Goal: Task Accomplishment & Management: Manage account settings

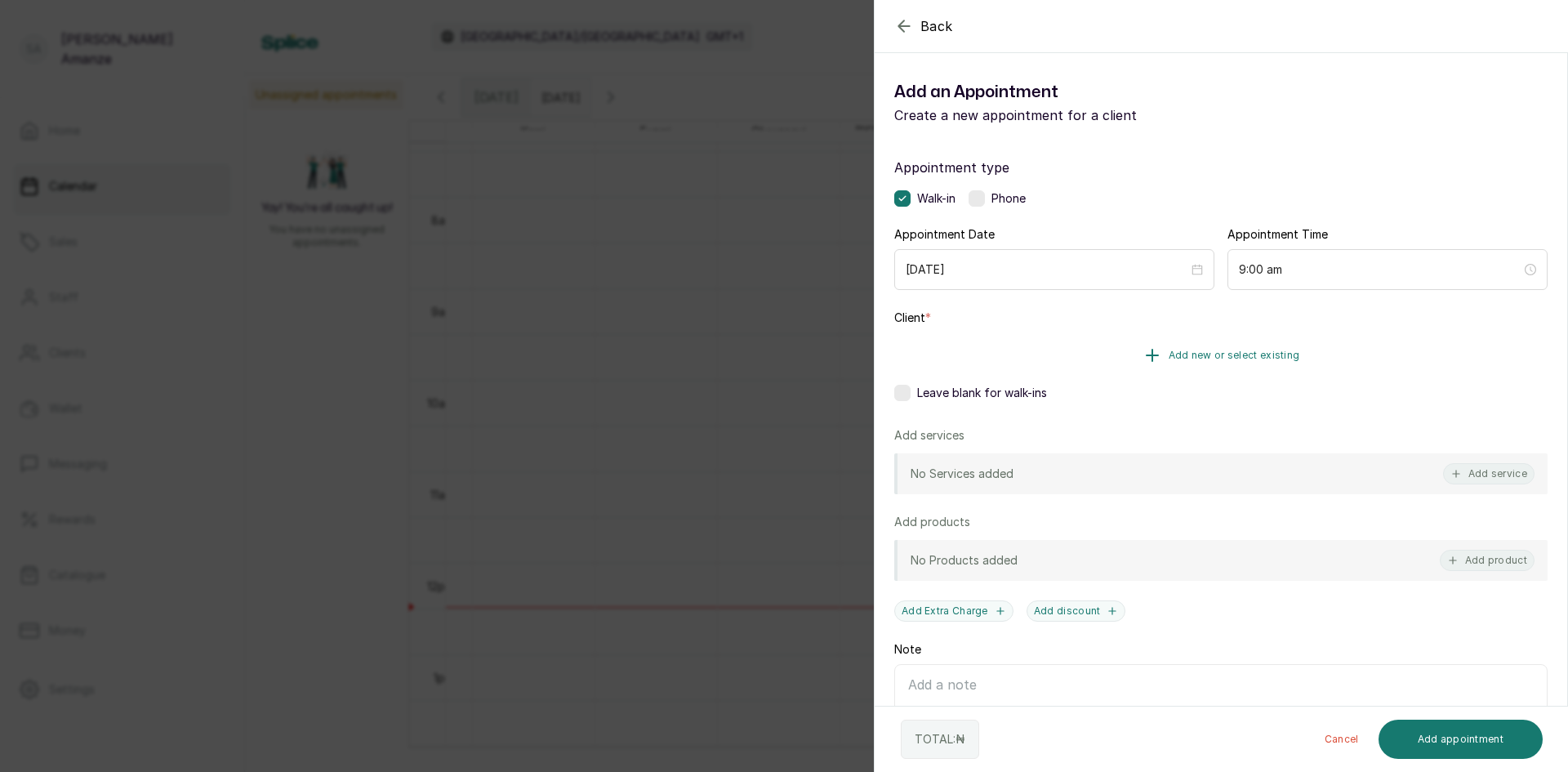
click at [1051, 349] on button "Add new or select existing" at bounding box center [1221, 356] width 654 height 46
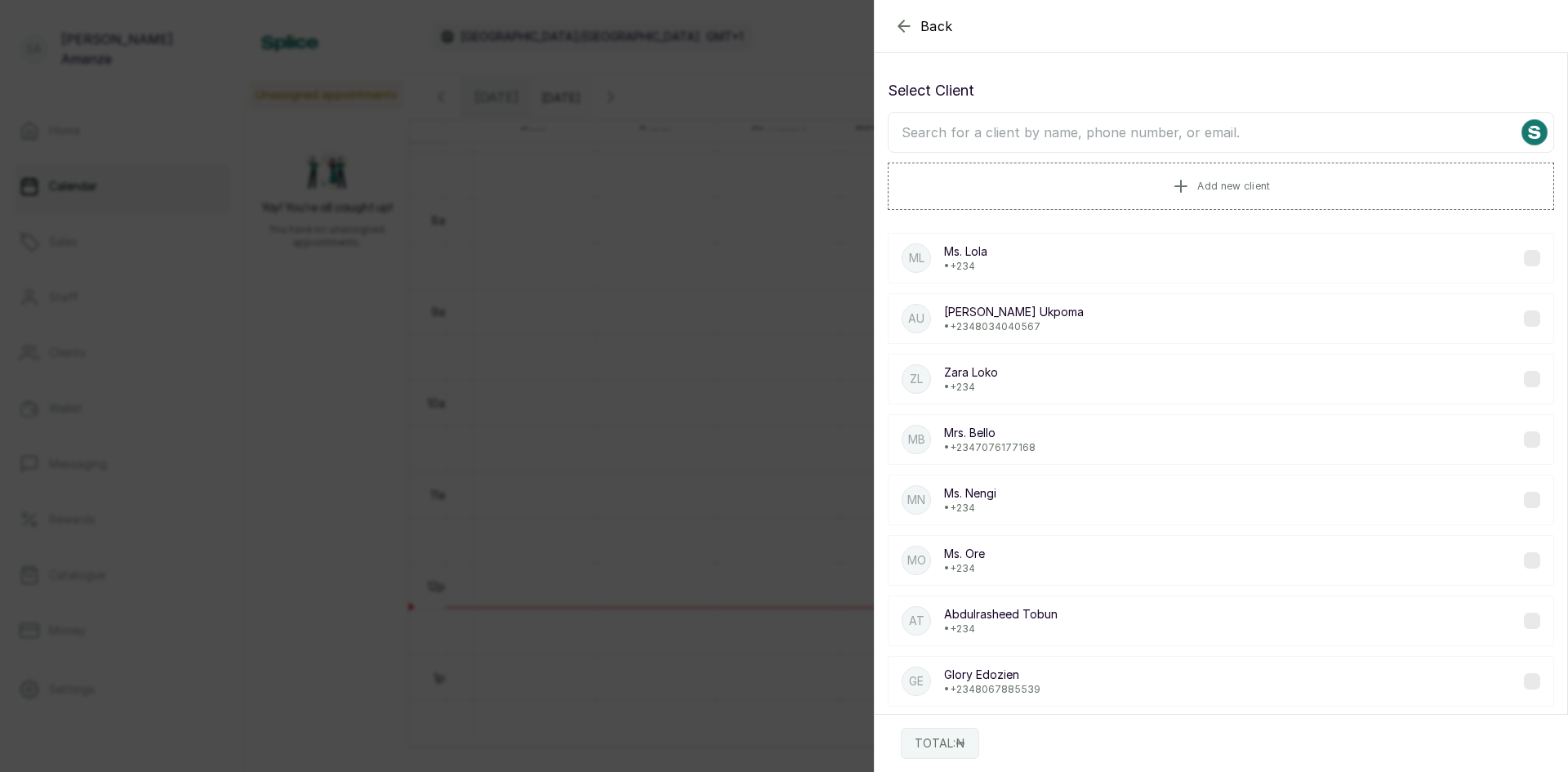
click at [1039, 135] on input "text" at bounding box center [1222, 132] width 667 height 41
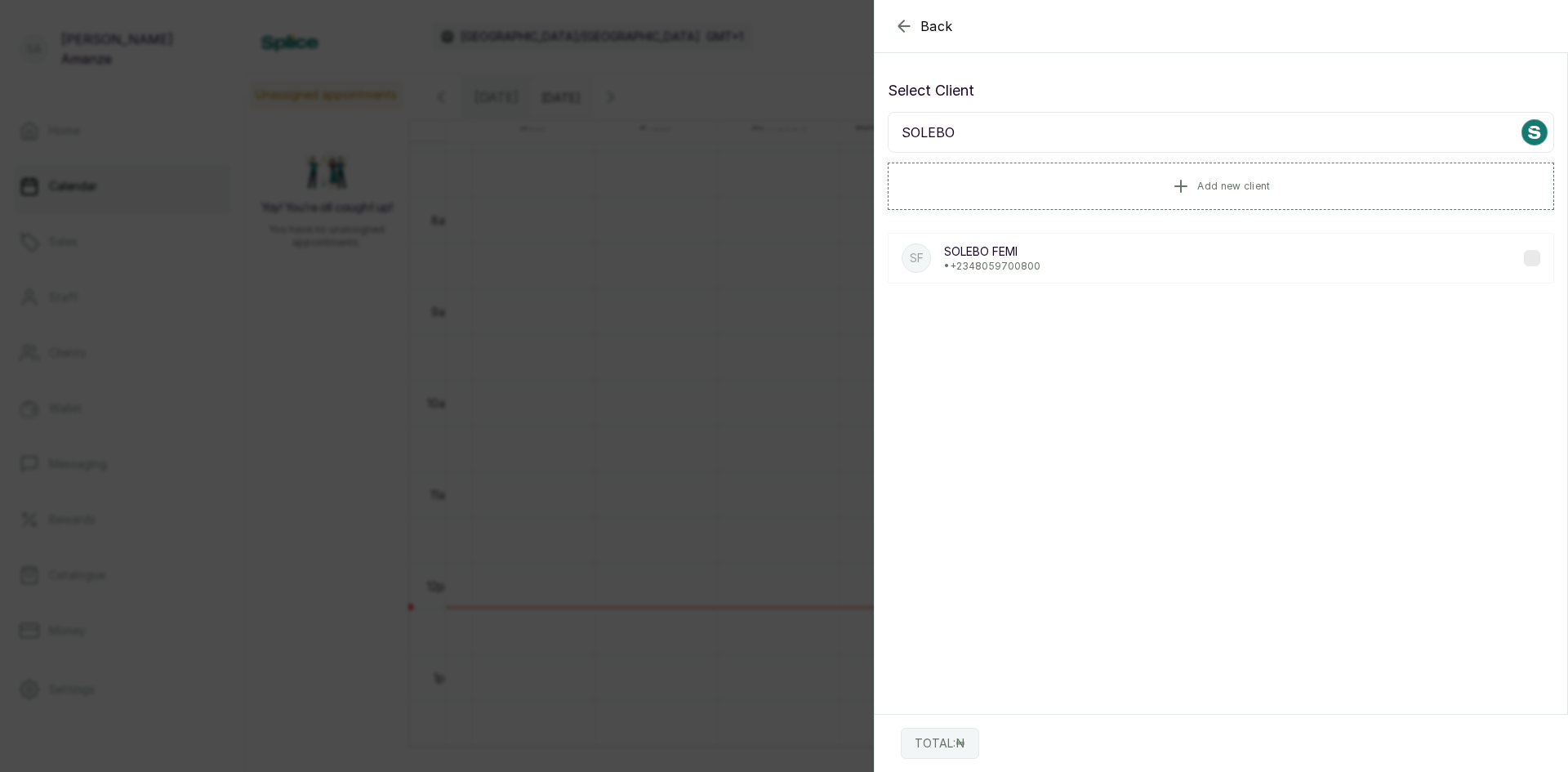
type input "SOLEBO"
click at [958, 262] on p "• [PHONE_NUMBER]" at bounding box center [992, 266] width 97 height 13
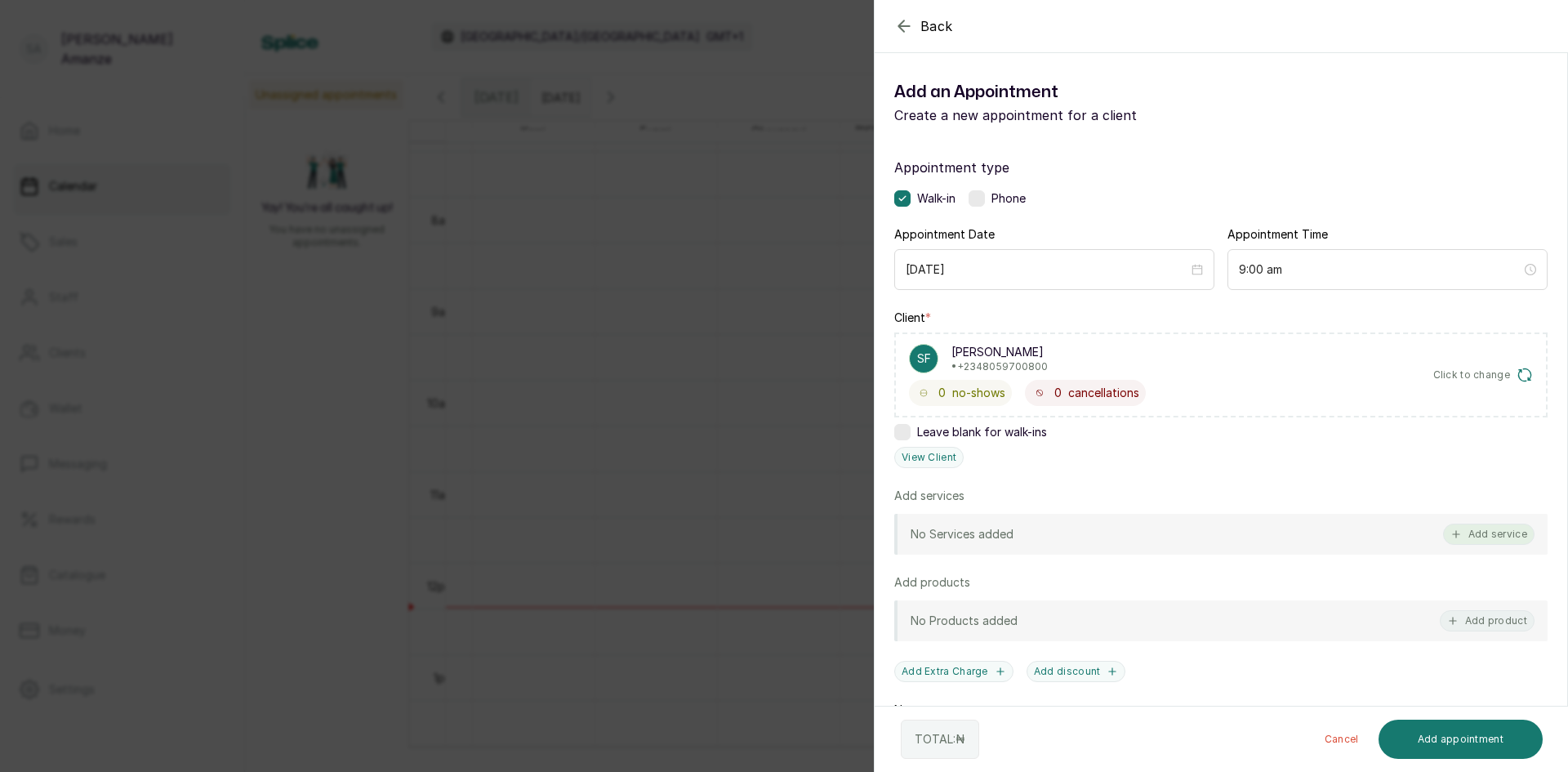
click at [1515, 537] on button "Add service" at bounding box center [1489, 534] width 92 height 21
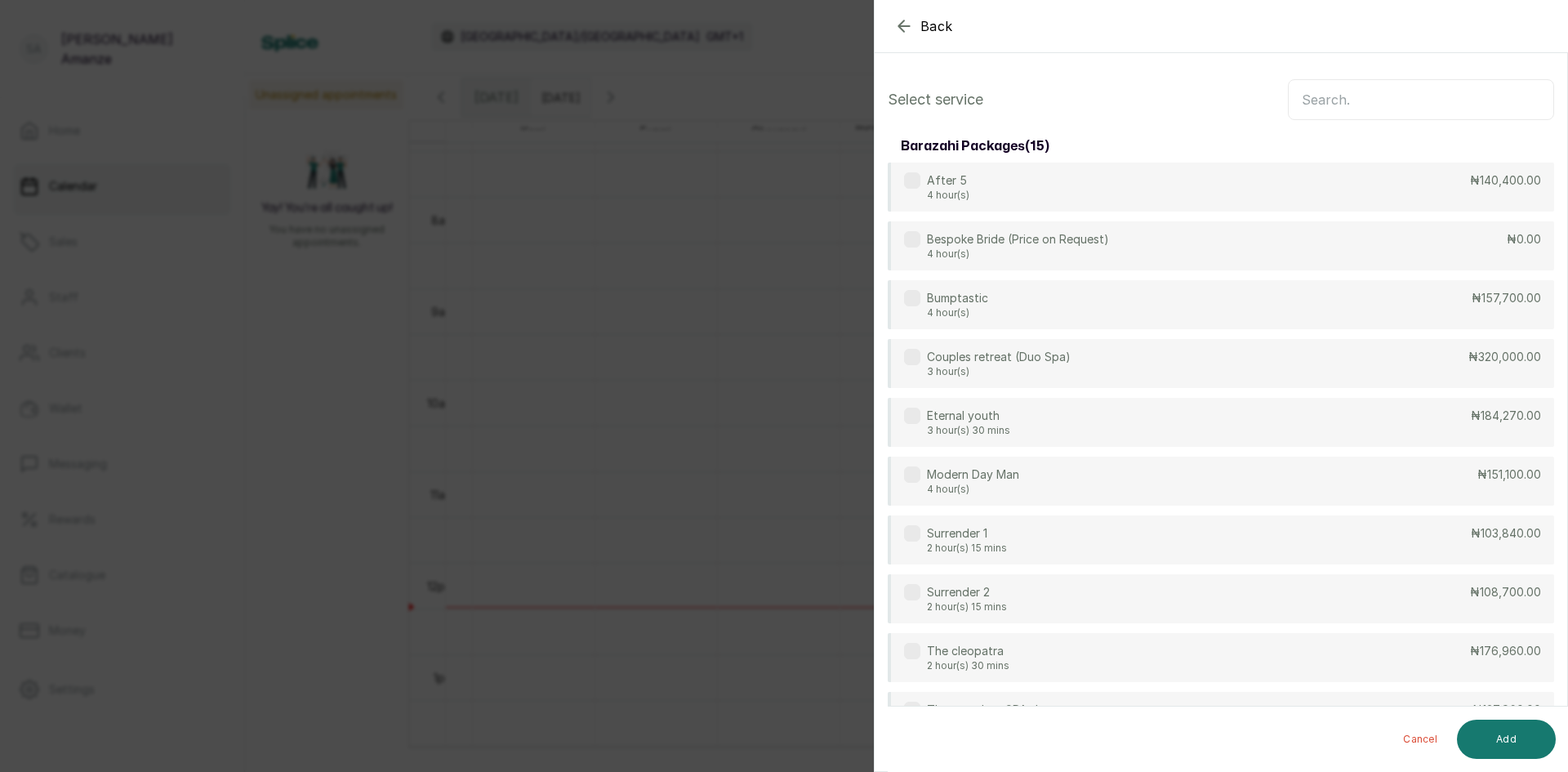
click at [1365, 116] on input "text" at bounding box center [1421, 99] width 266 height 41
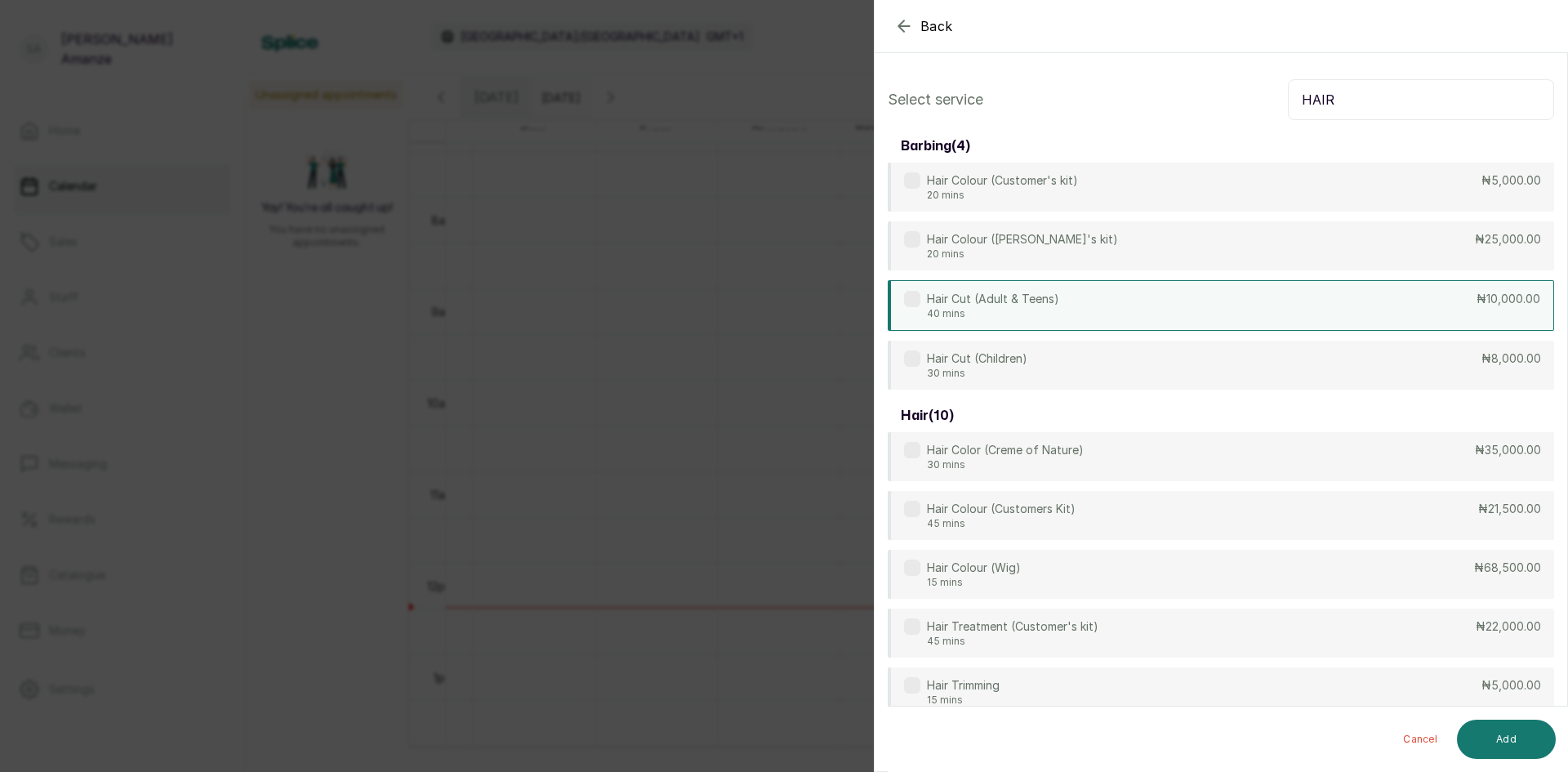
type input "HAIR"
click at [1165, 299] on div "Hair Cut (Adult & Teens) 40 mins ₦10,000.00" at bounding box center [1222, 306] width 667 height 51
click at [1503, 736] on button "Add" at bounding box center [1506, 739] width 99 height 39
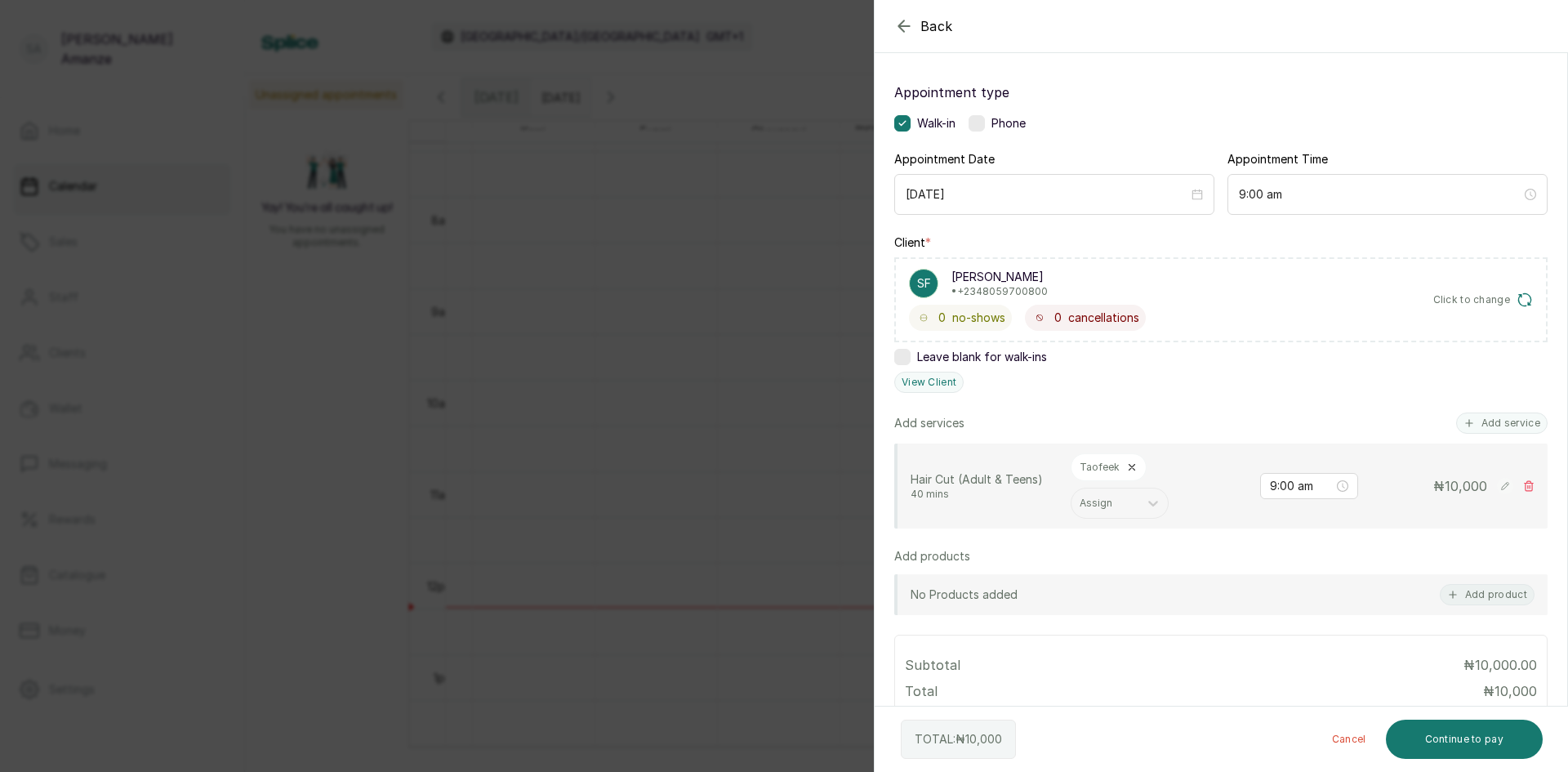
scroll to position [164, 0]
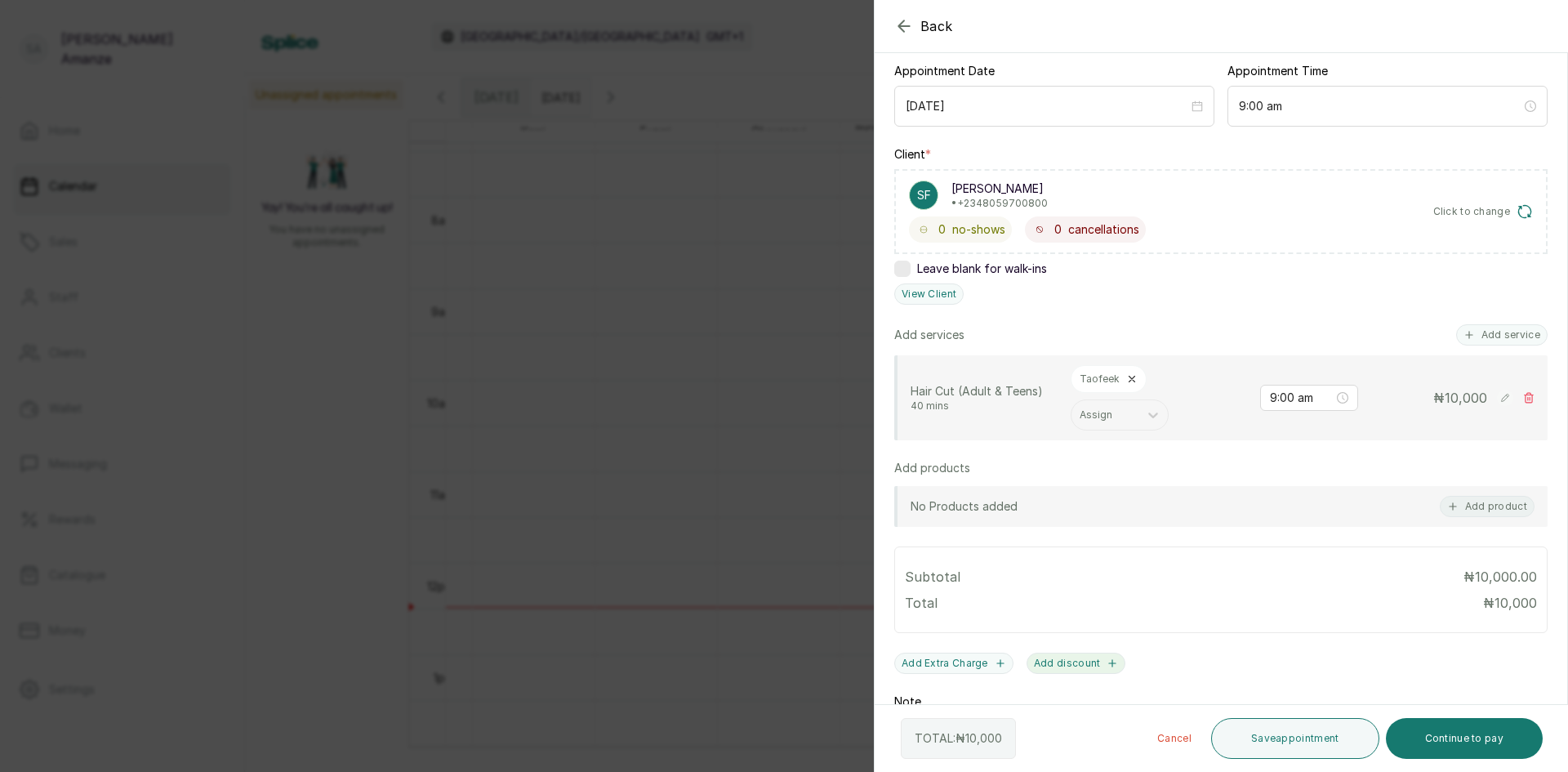
click at [1060, 661] on button "Add discount" at bounding box center [1077, 663] width 100 height 21
click at [1244, 616] on button "%" at bounding box center [1246, 615] width 35 height 29
click at [1443, 612] on input "number" at bounding box center [1391, 614] width 181 height 26
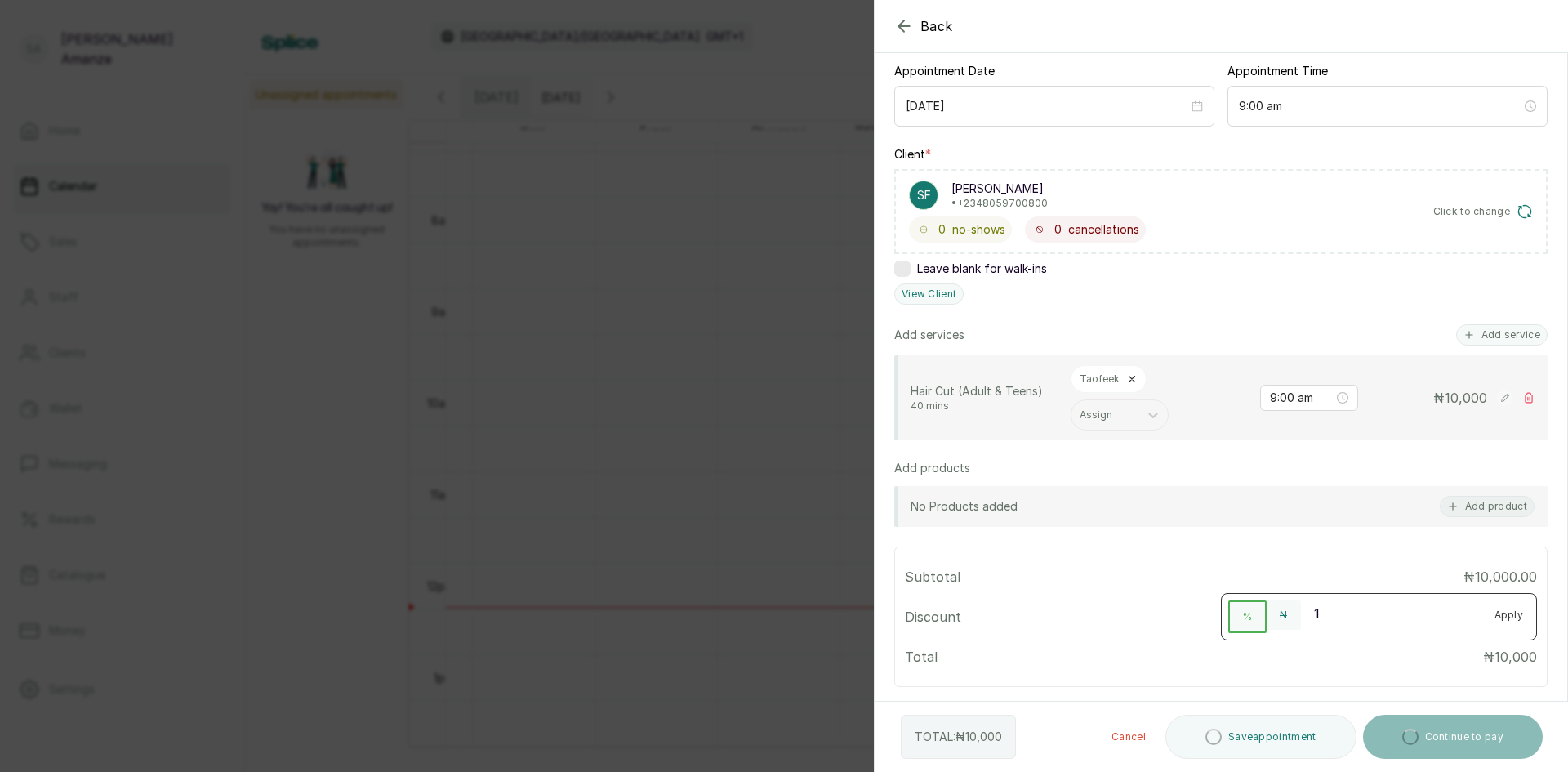
click at [1451, 609] on input "1" at bounding box center [1391, 614] width 181 height 26
click at [1451, 609] on input "2" at bounding box center [1391, 614] width 181 height 26
click at [1451, 609] on input "3" at bounding box center [1391, 614] width 181 height 26
click at [1451, 609] on input "4" at bounding box center [1391, 614] width 181 height 26
click at [1451, 609] on input "5" at bounding box center [1391, 614] width 181 height 26
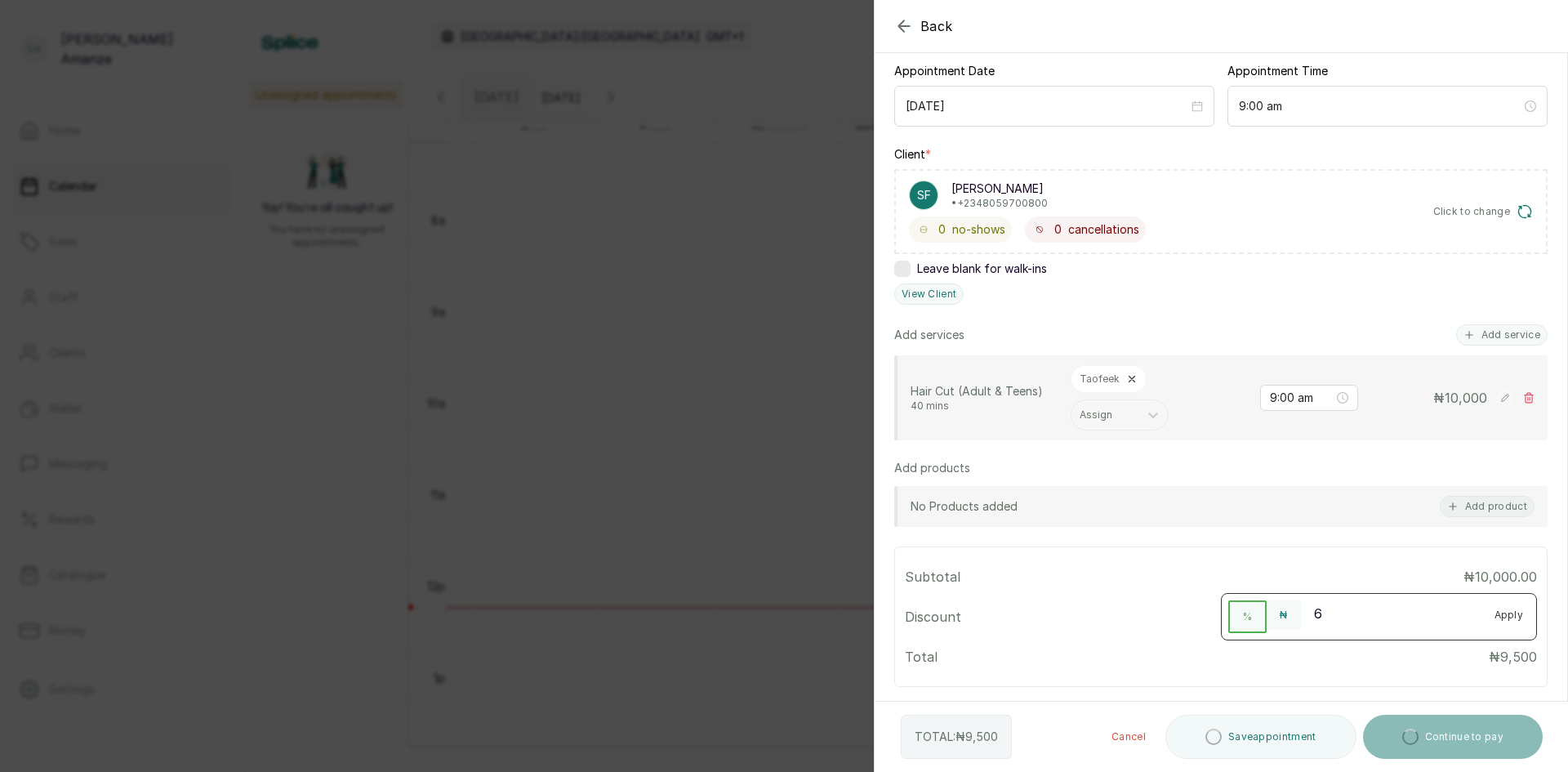
click at [1450, 608] on input "6" at bounding box center [1391, 614] width 181 height 26
click at [1450, 608] on input "7" at bounding box center [1391, 614] width 181 height 26
click at [1450, 608] on input "8" at bounding box center [1391, 614] width 181 height 26
click at [1450, 608] on input "9" at bounding box center [1391, 614] width 181 height 26
type input "10"
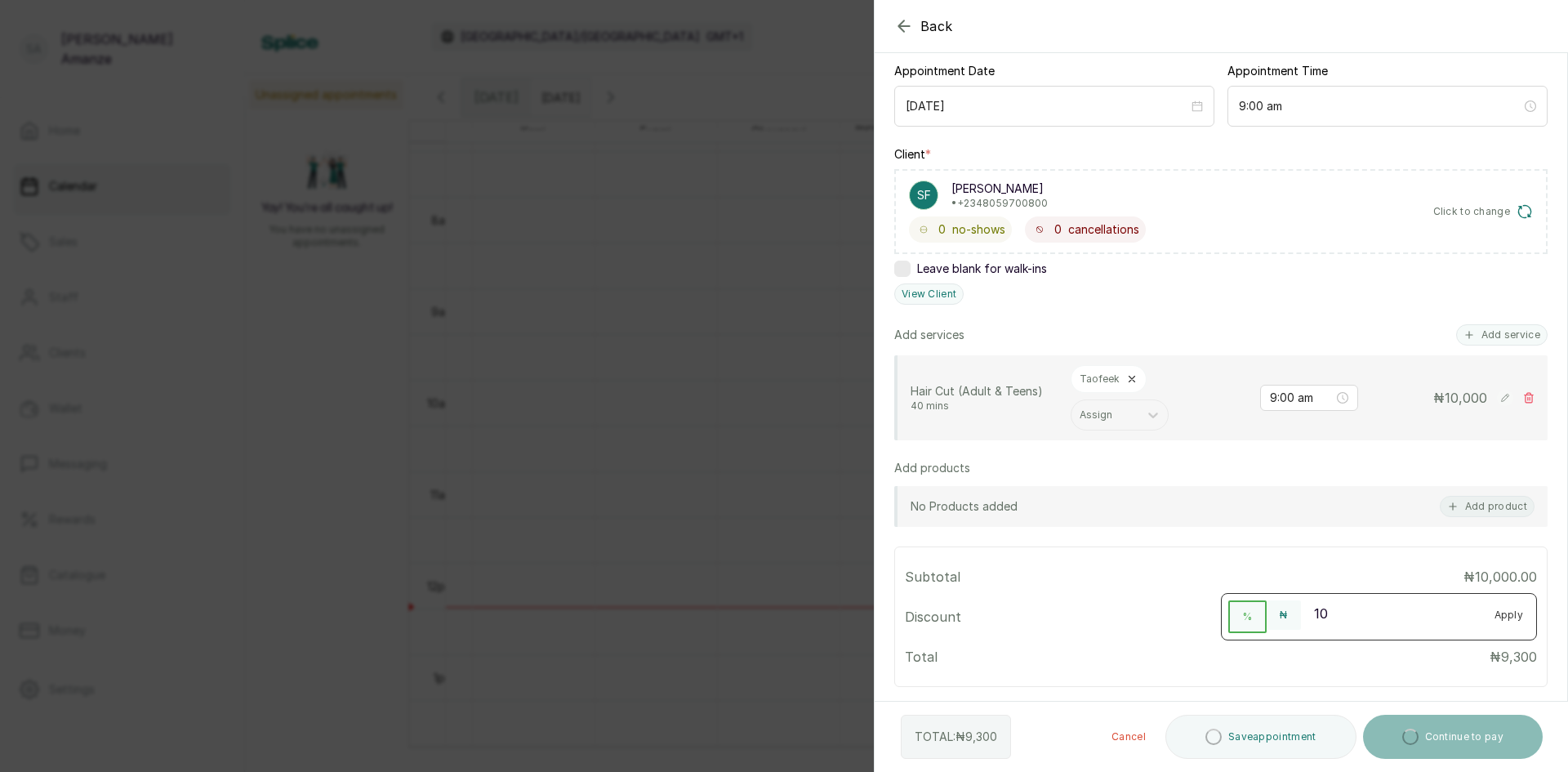
click at [1450, 608] on input "10" at bounding box center [1391, 614] width 181 height 26
click at [1111, 674] on div "Subtotal ₦10,000.00 Discount % ₦ 10 Apply Total ₦ 9,000" at bounding box center [1221, 616] width 632 height 119
click at [1213, 521] on div "No Products added Add product" at bounding box center [1221, 506] width 654 height 41
click at [1236, 539] on div "Appointment type Walk-in Phone Appointment Date [DATE] Appointment Time 9:00 am…" at bounding box center [1222, 439] width 693 height 930
click at [1347, 567] on div "Subtotal ₦10,000.00" at bounding box center [1221, 577] width 632 height 20
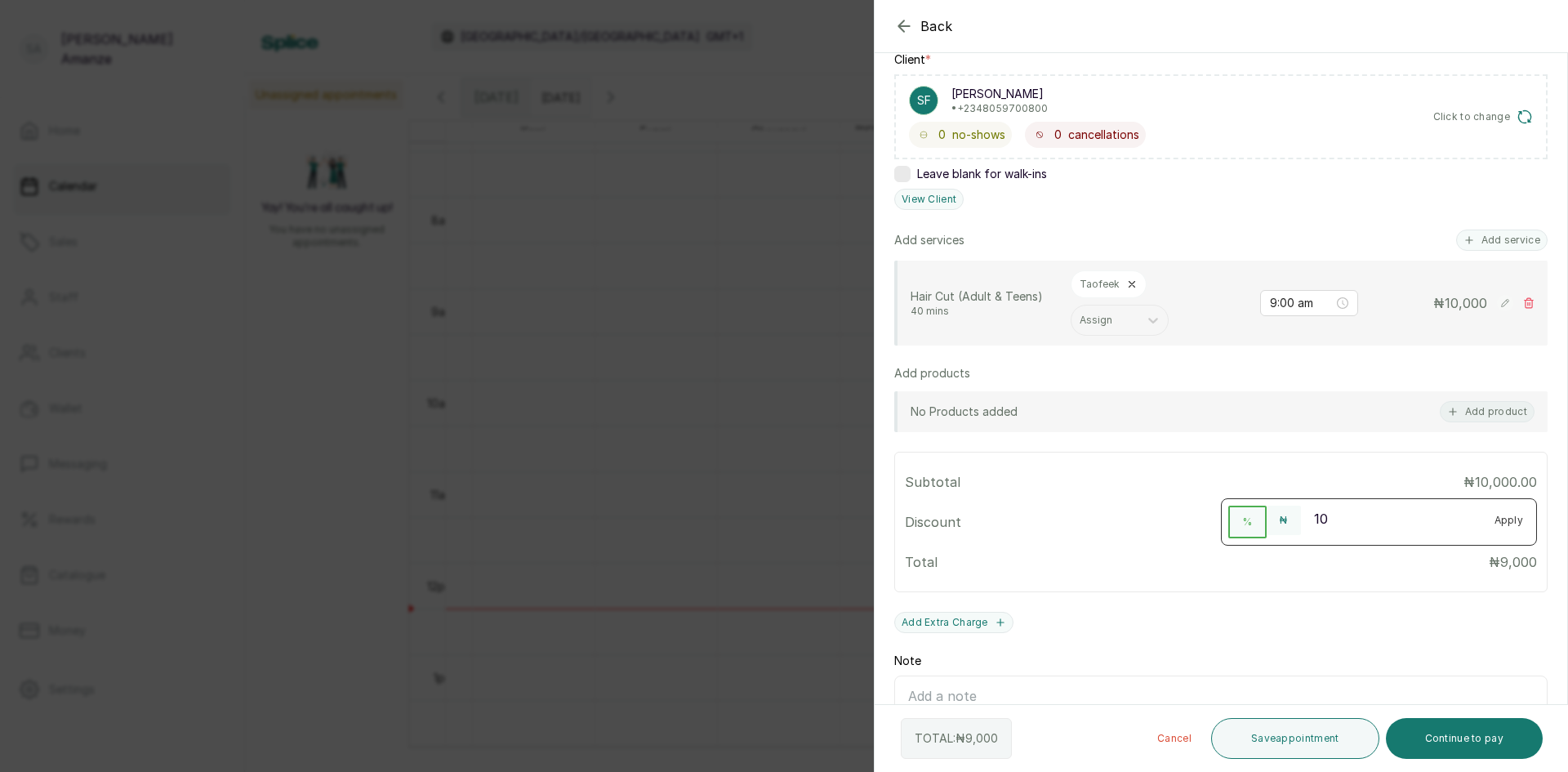
scroll to position [363, 0]
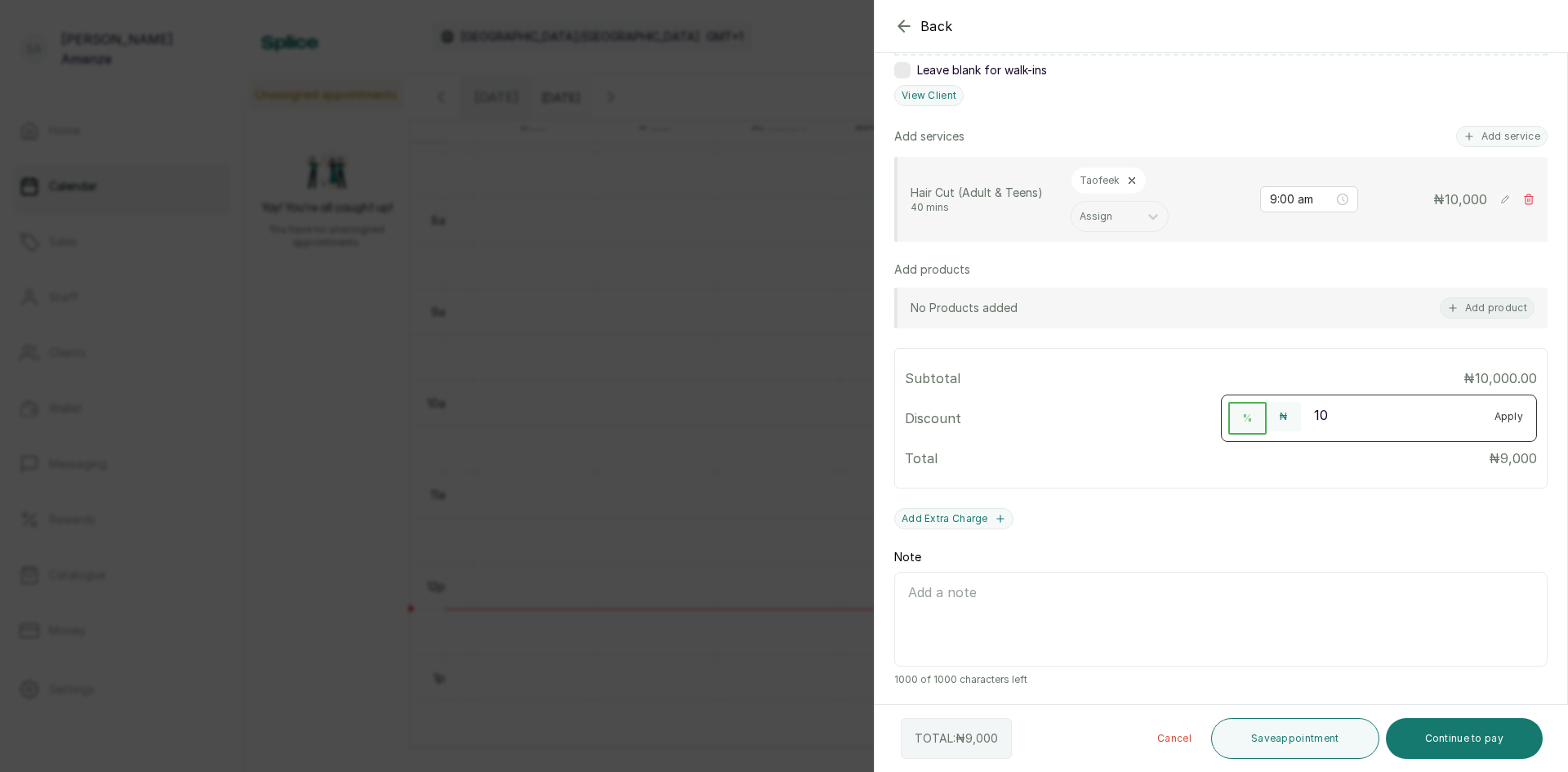
click at [1318, 510] on div "Add Extra Charge" at bounding box center [1221, 518] width 654 height 21
drag, startPoint x: 1294, startPoint y: 522, endPoint x: 1500, endPoint y: 580, distance: 214.0
click at [1298, 529] on div "Add Extra Charge" at bounding box center [1221, 518] width 654 height 21
click at [1457, 727] on button "Continue to pay" at bounding box center [1465, 738] width 158 height 41
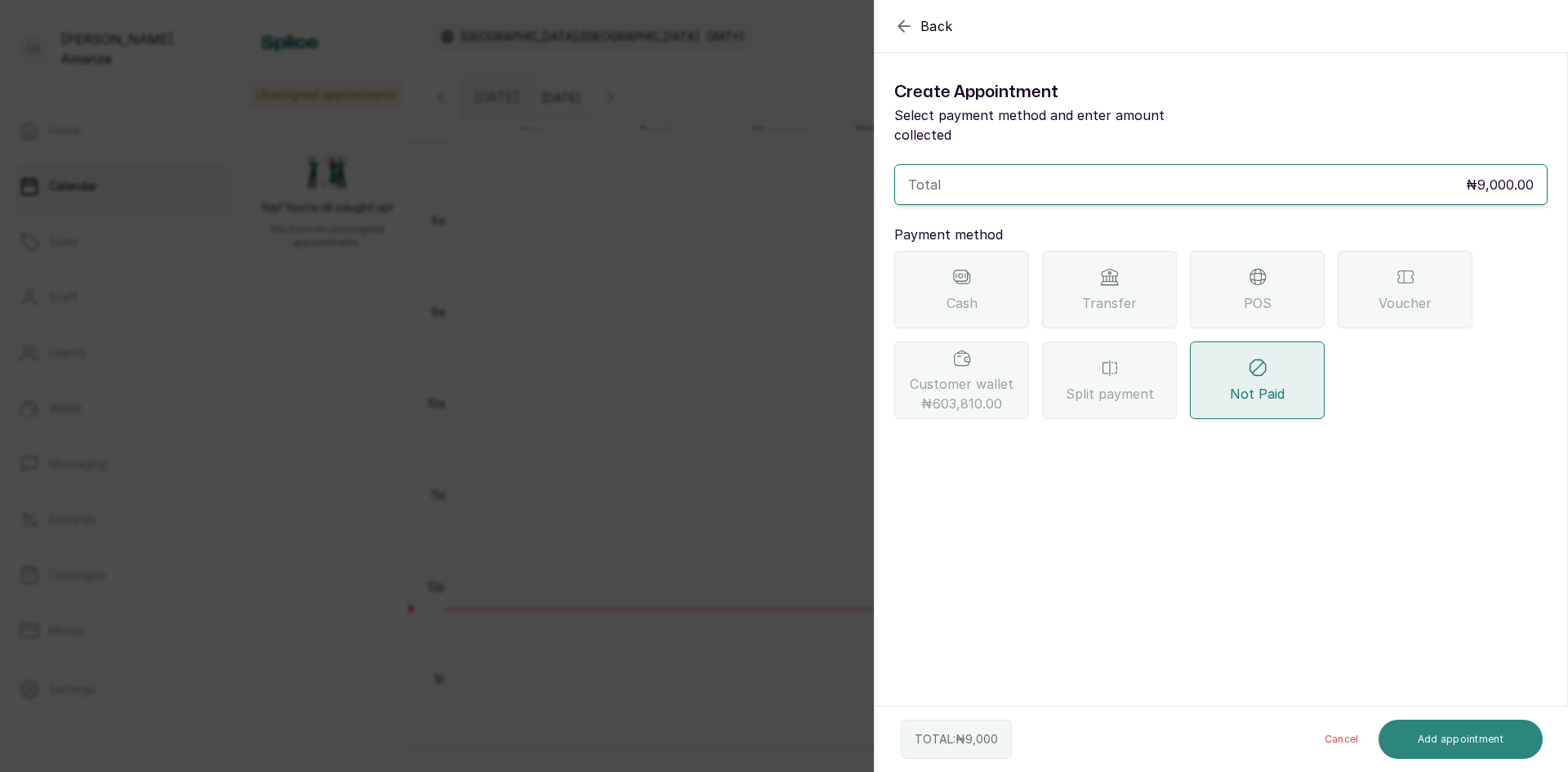
scroll to position [0, 0]
click at [961, 393] on span "₦603,810.00" at bounding box center [961, 403] width 81 height 20
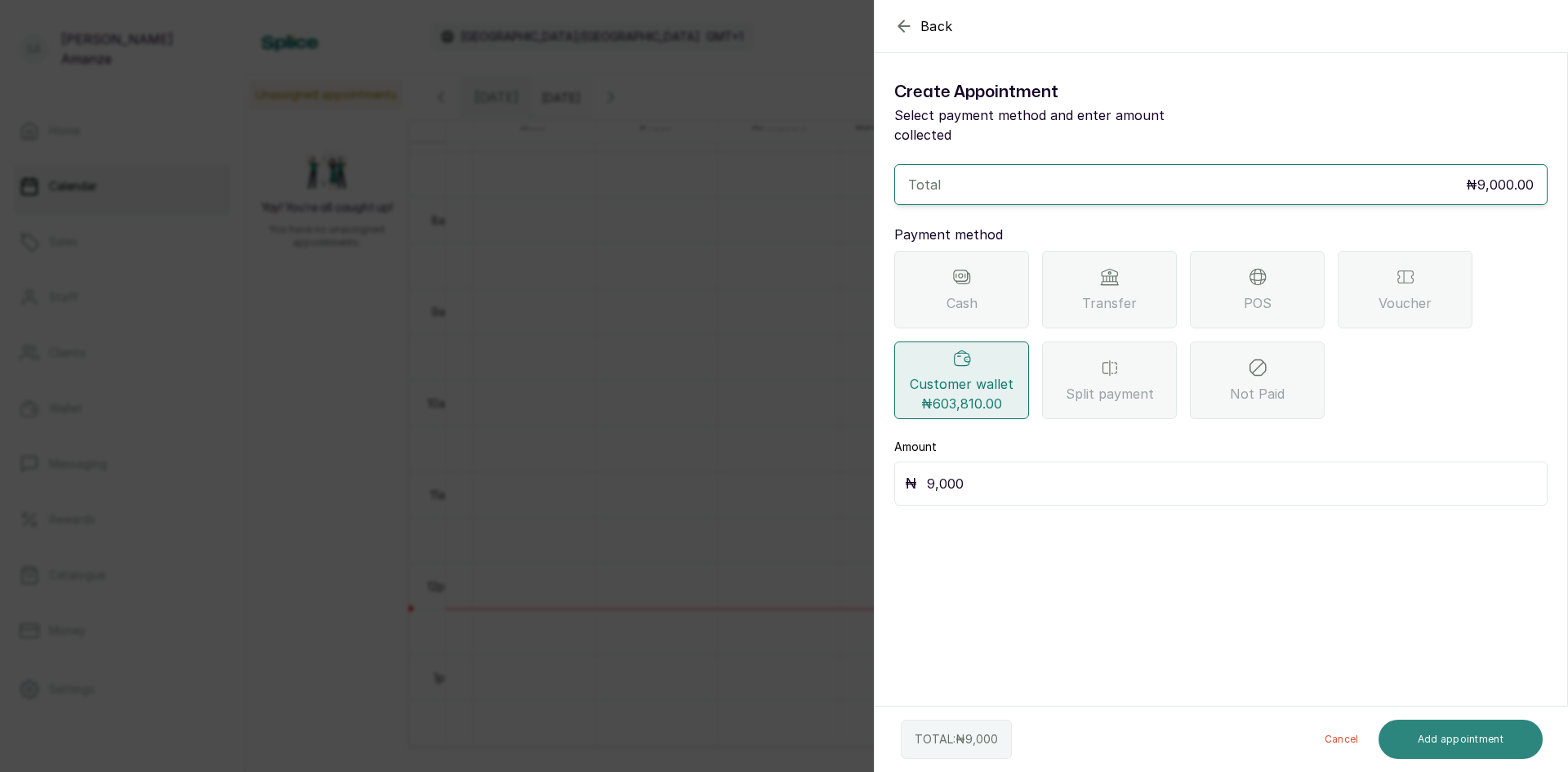
click at [1452, 741] on button "Add appointment" at bounding box center [1461, 739] width 165 height 39
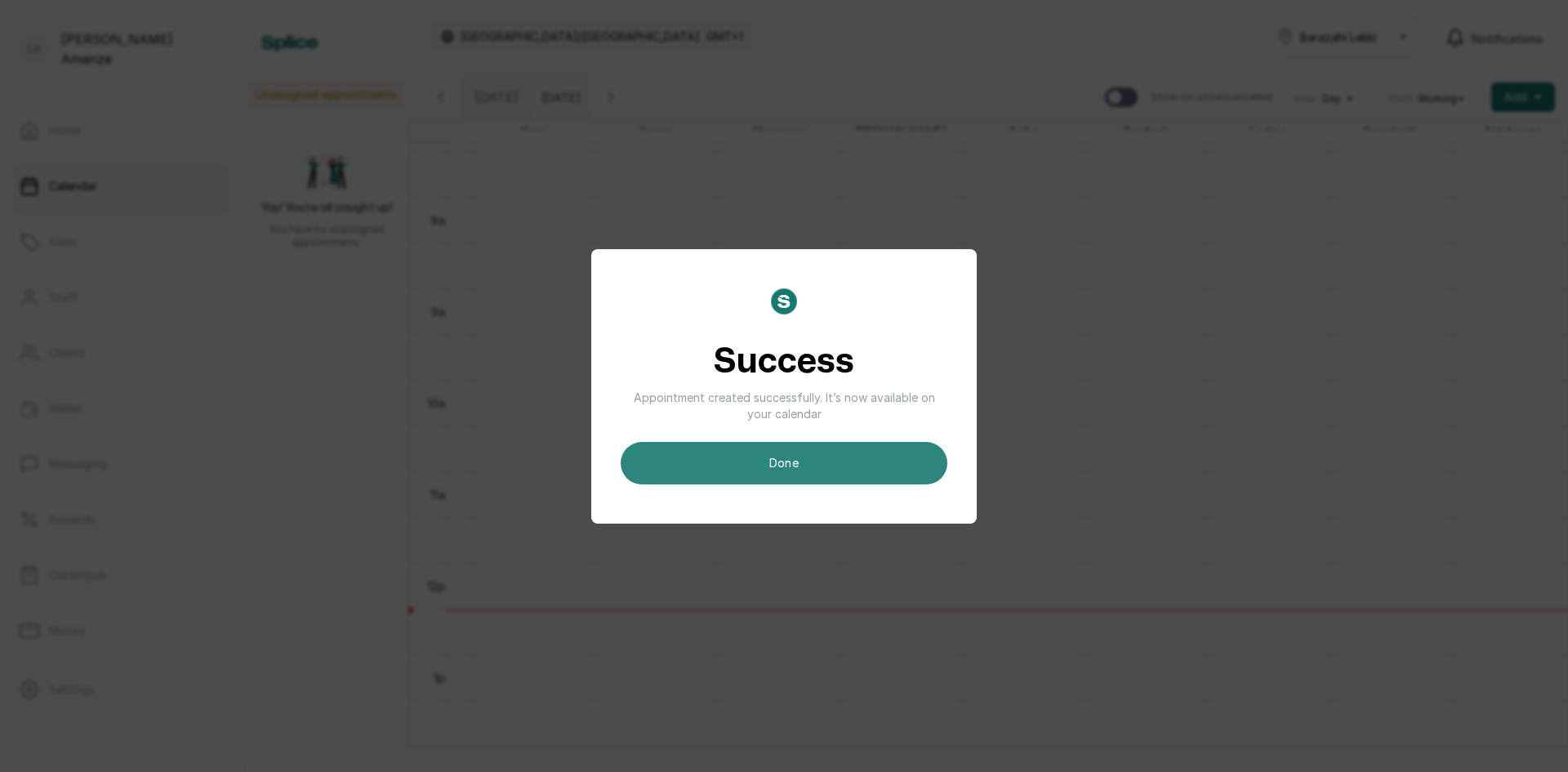
click at [830, 461] on button "done" at bounding box center [784, 463] width 326 height 43
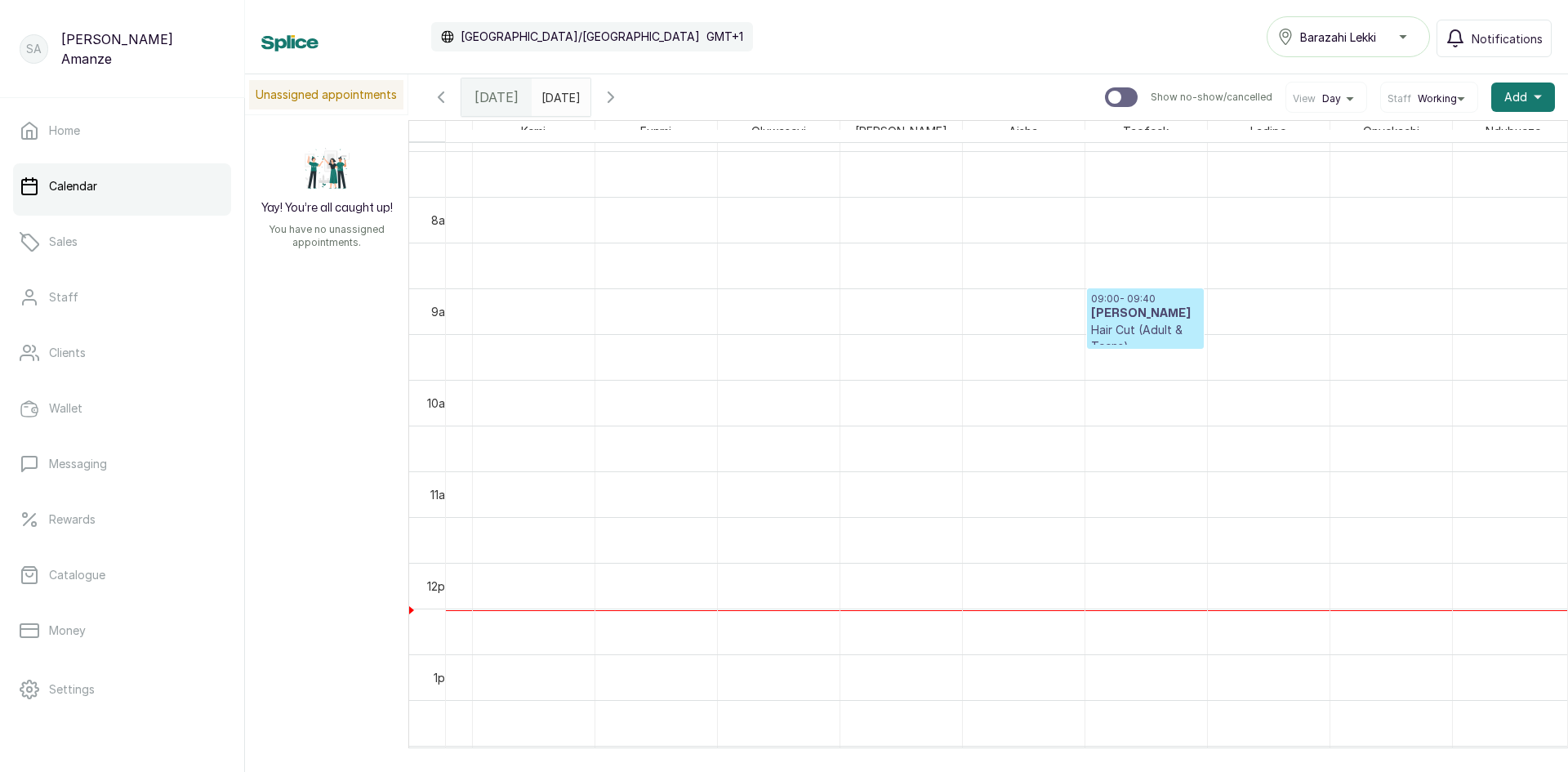
click at [1125, 321] on h3 "[PERSON_NAME]" at bounding box center [1145, 314] width 109 height 16
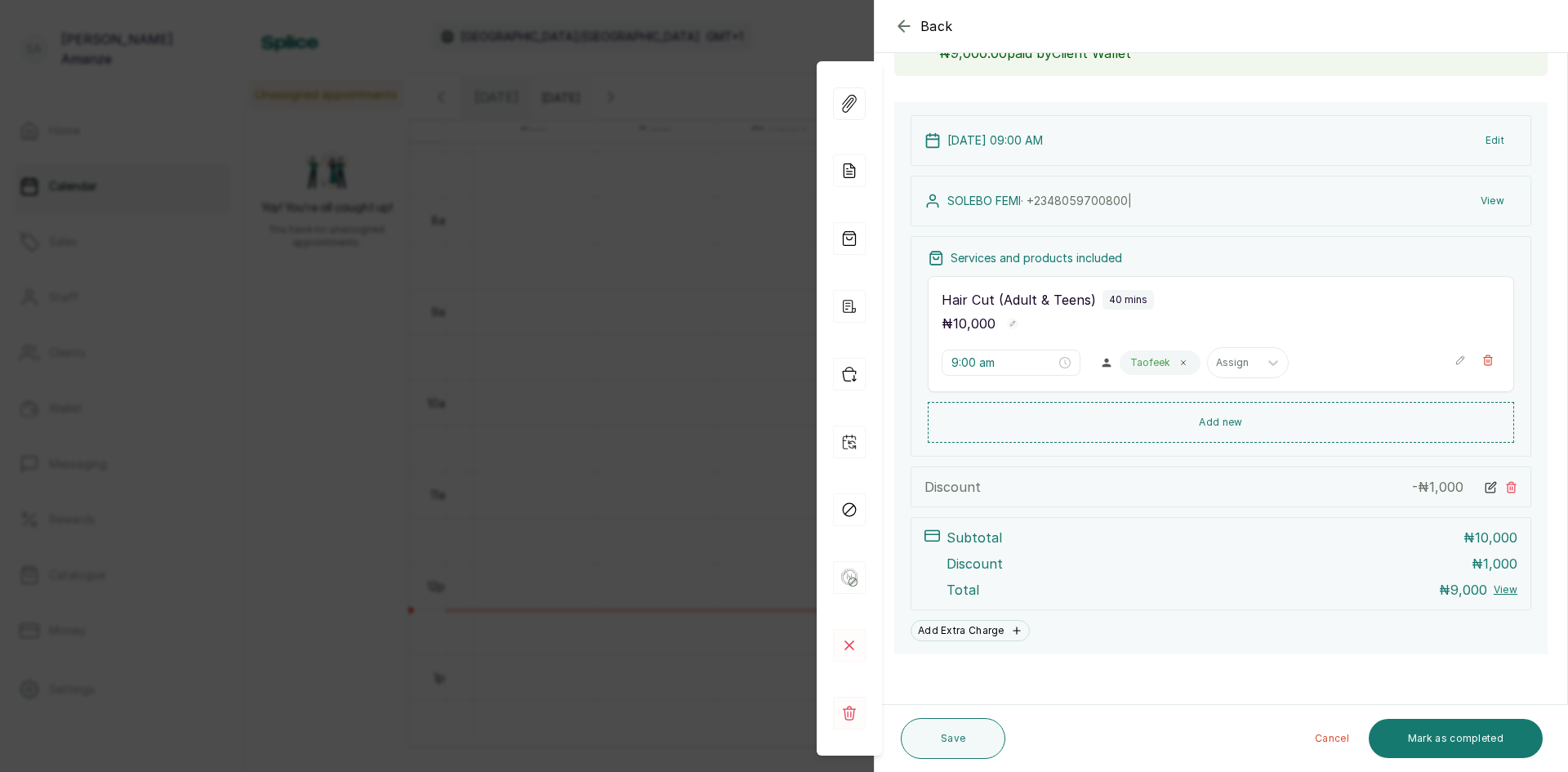
scroll to position [135, 0]
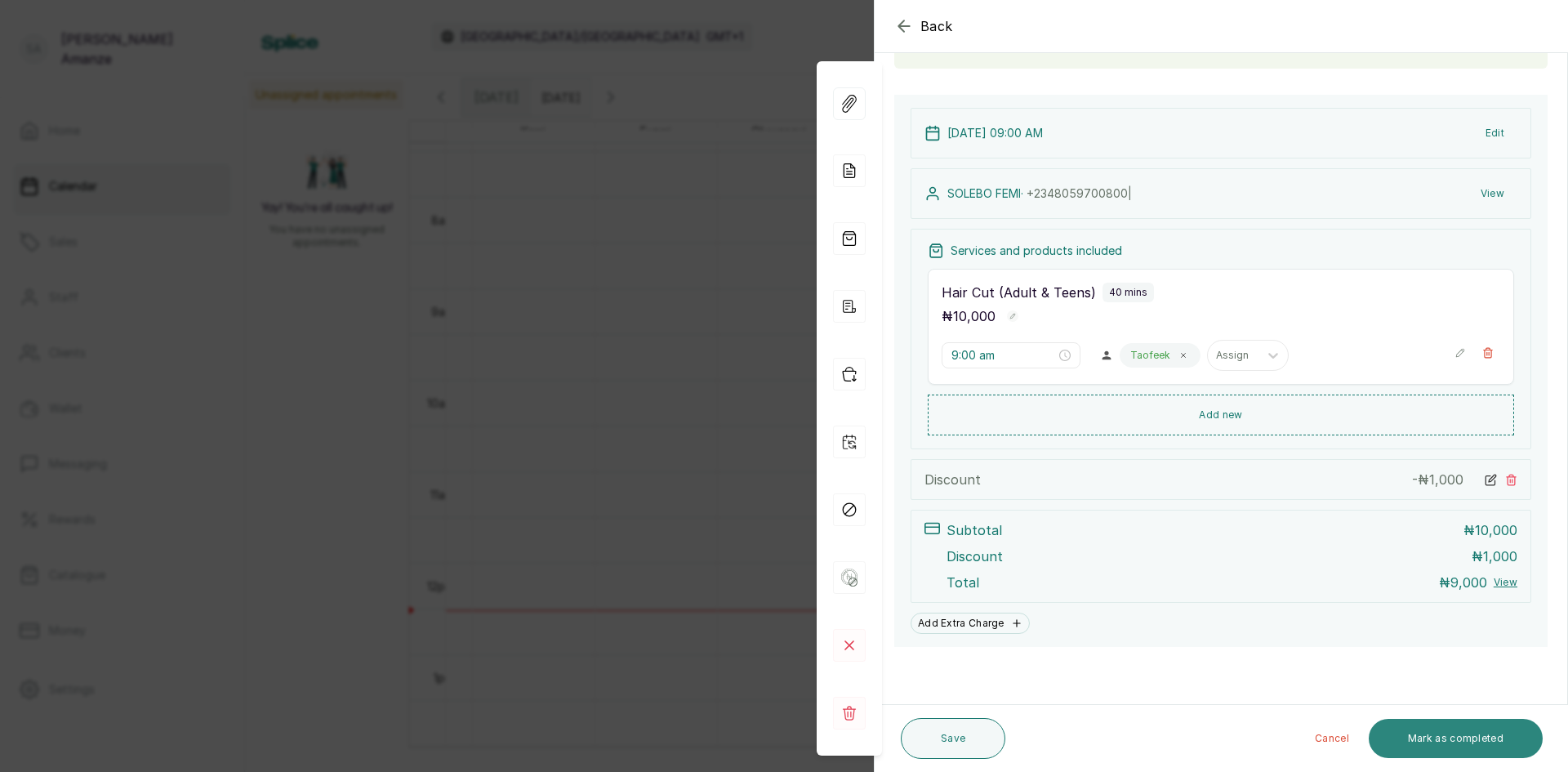
click at [1453, 735] on button "Mark as completed" at bounding box center [1456, 738] width 174 height 39
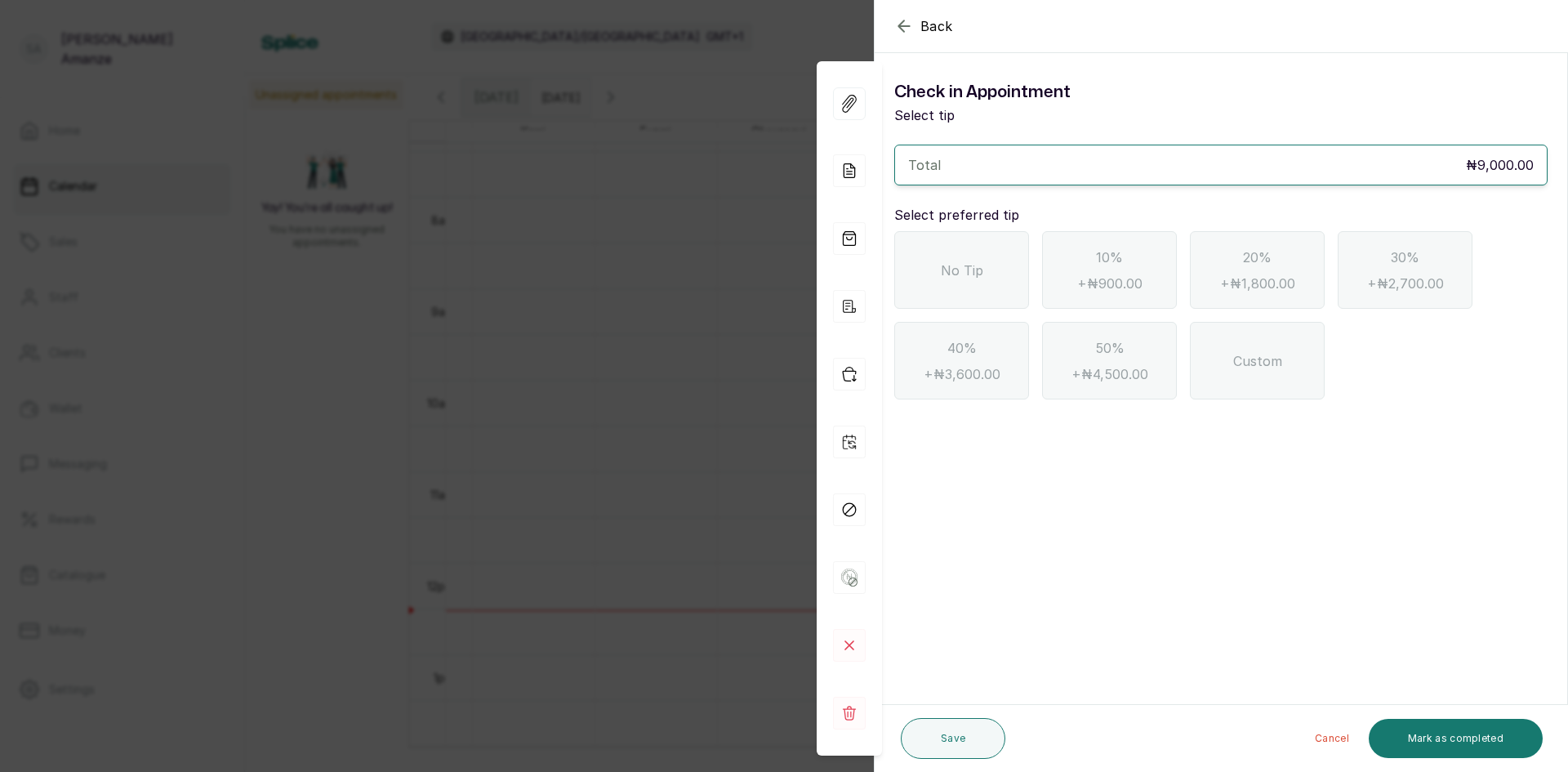
scroll to position [0, 0]
click at [974, 269] on span "No Tip" at bounding box center [962, 271] width 43 height 20
click at [1421, 745] on button "Mark as completed" at bounding box center [1456, 738] width 174 height 39
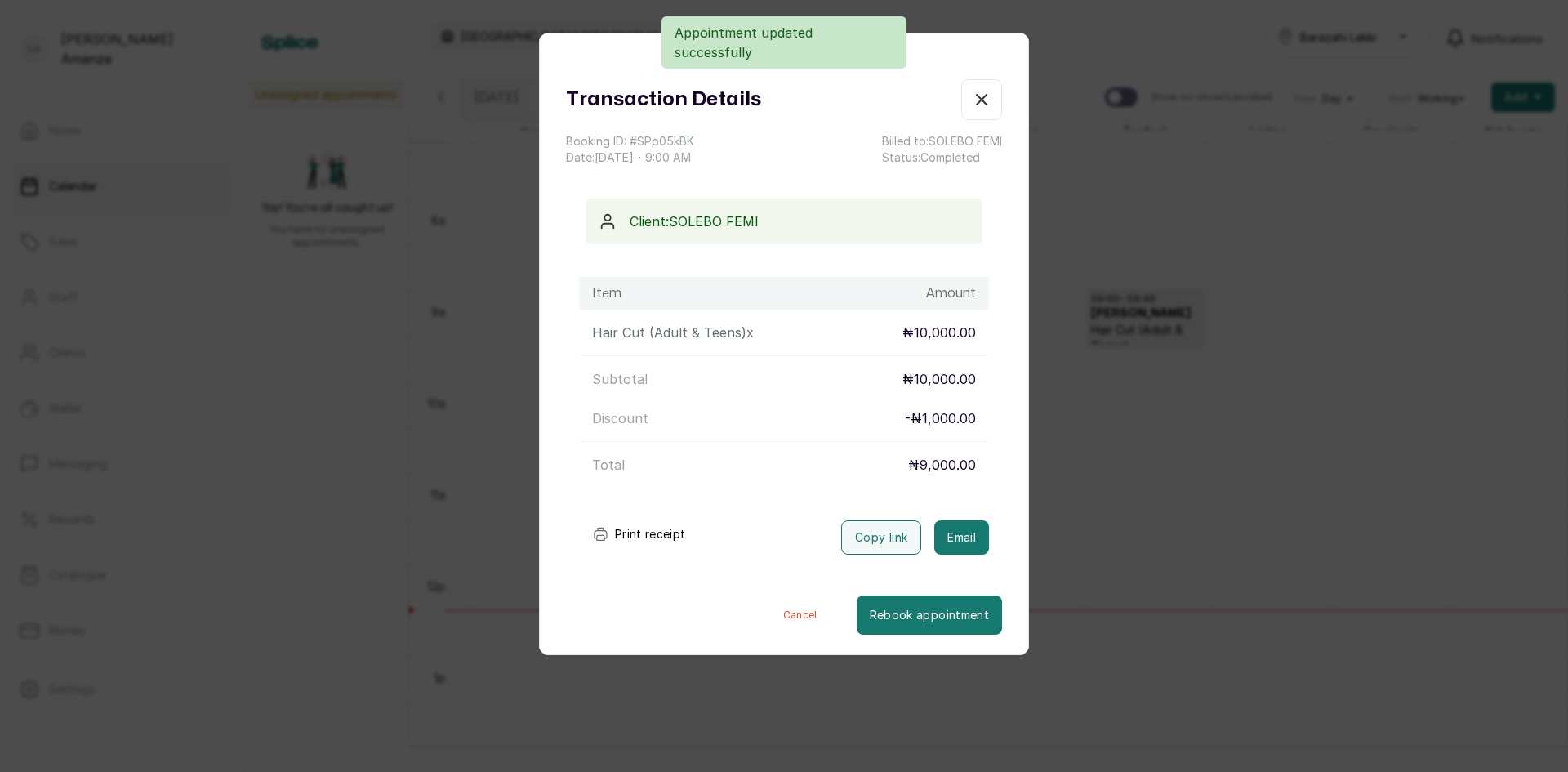
click at [978, 104] on icon "button" at bounding box center [982, 100] width 20 height 20
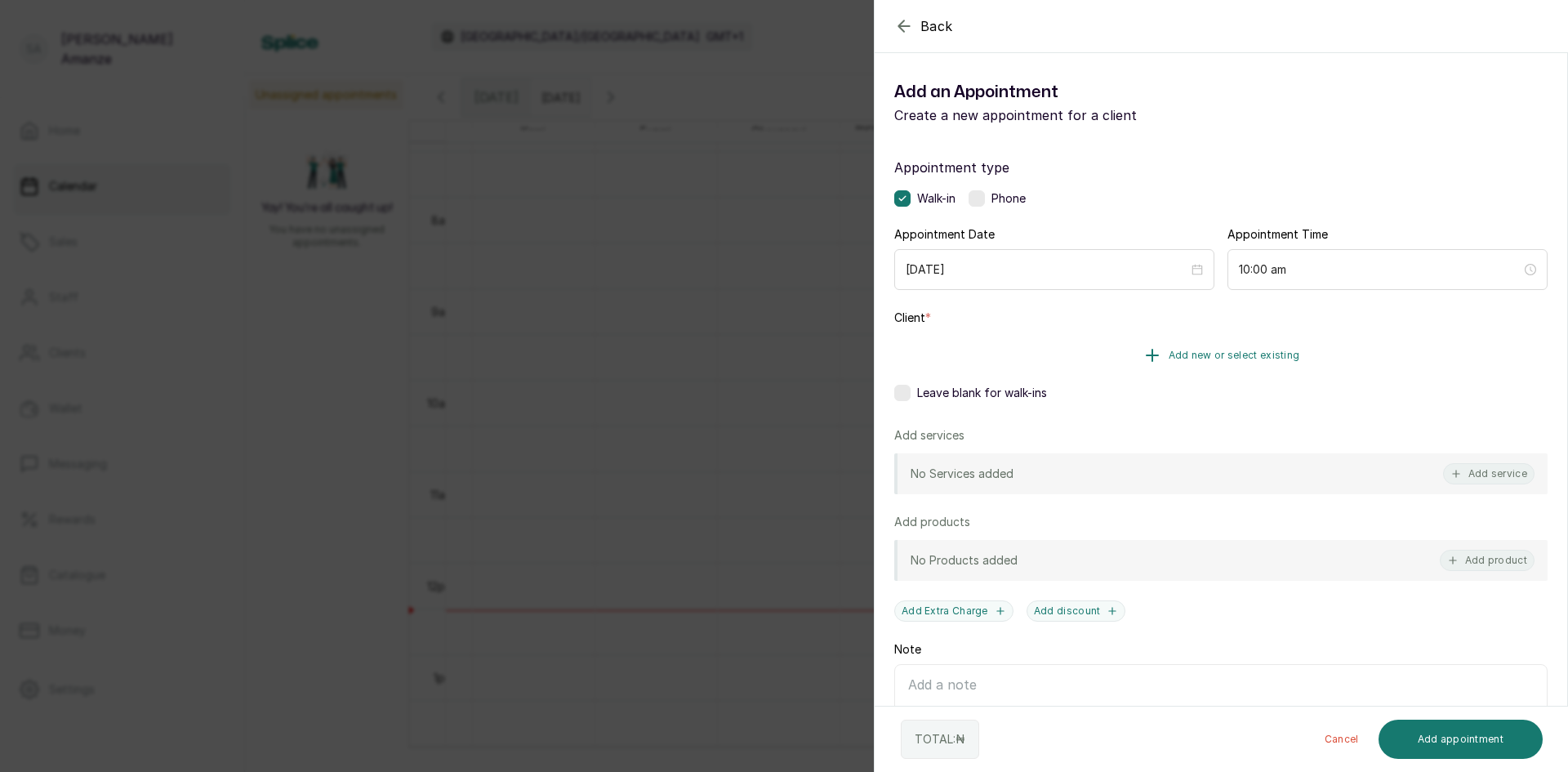
click at [1128, 354] on button "Add new or select existing" at bounding box center [1221, 356] width 654 height 46
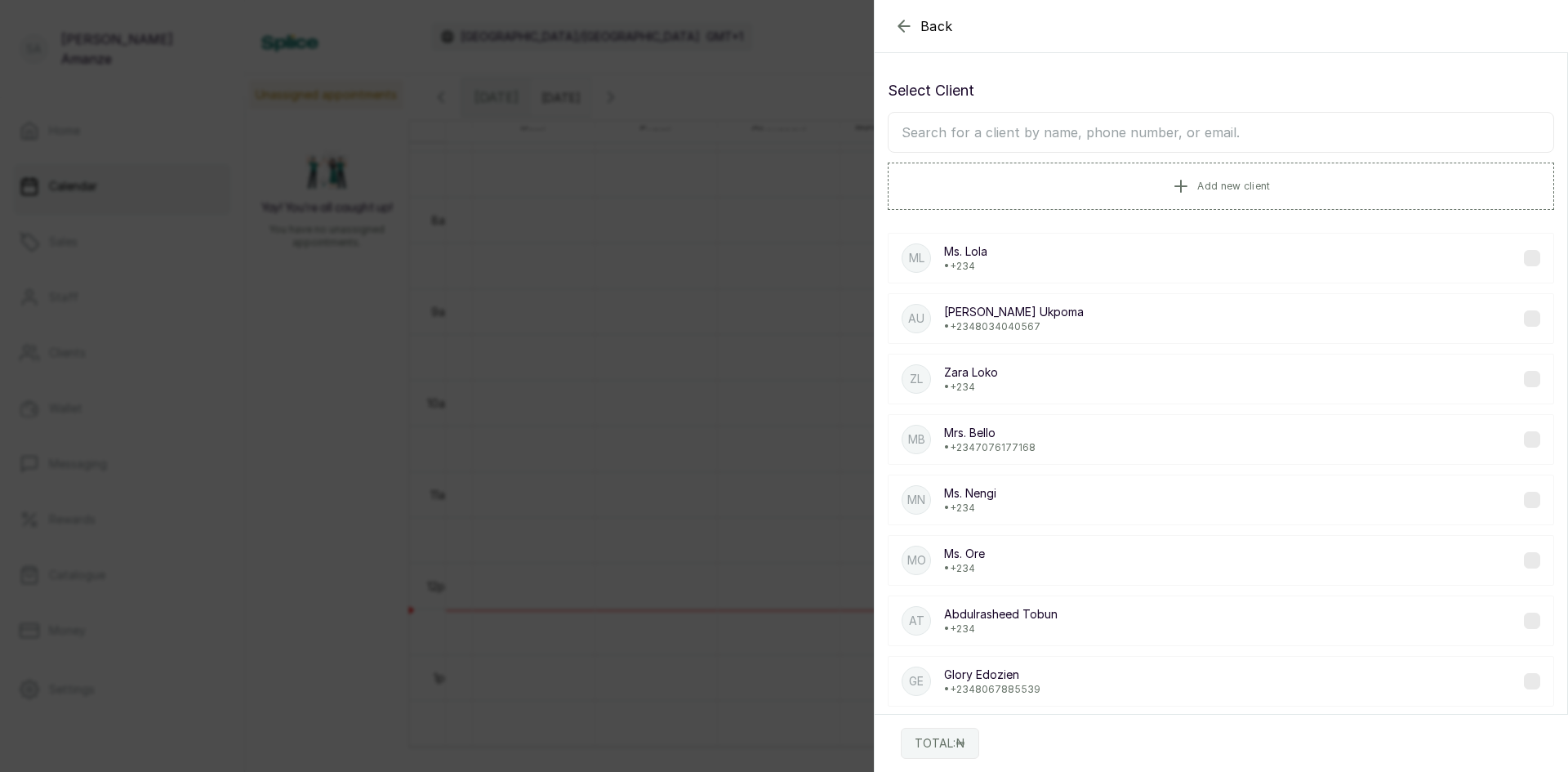
click at [1064, 130] on input "text" at bounding box center [1222, 132] width 667 height 41
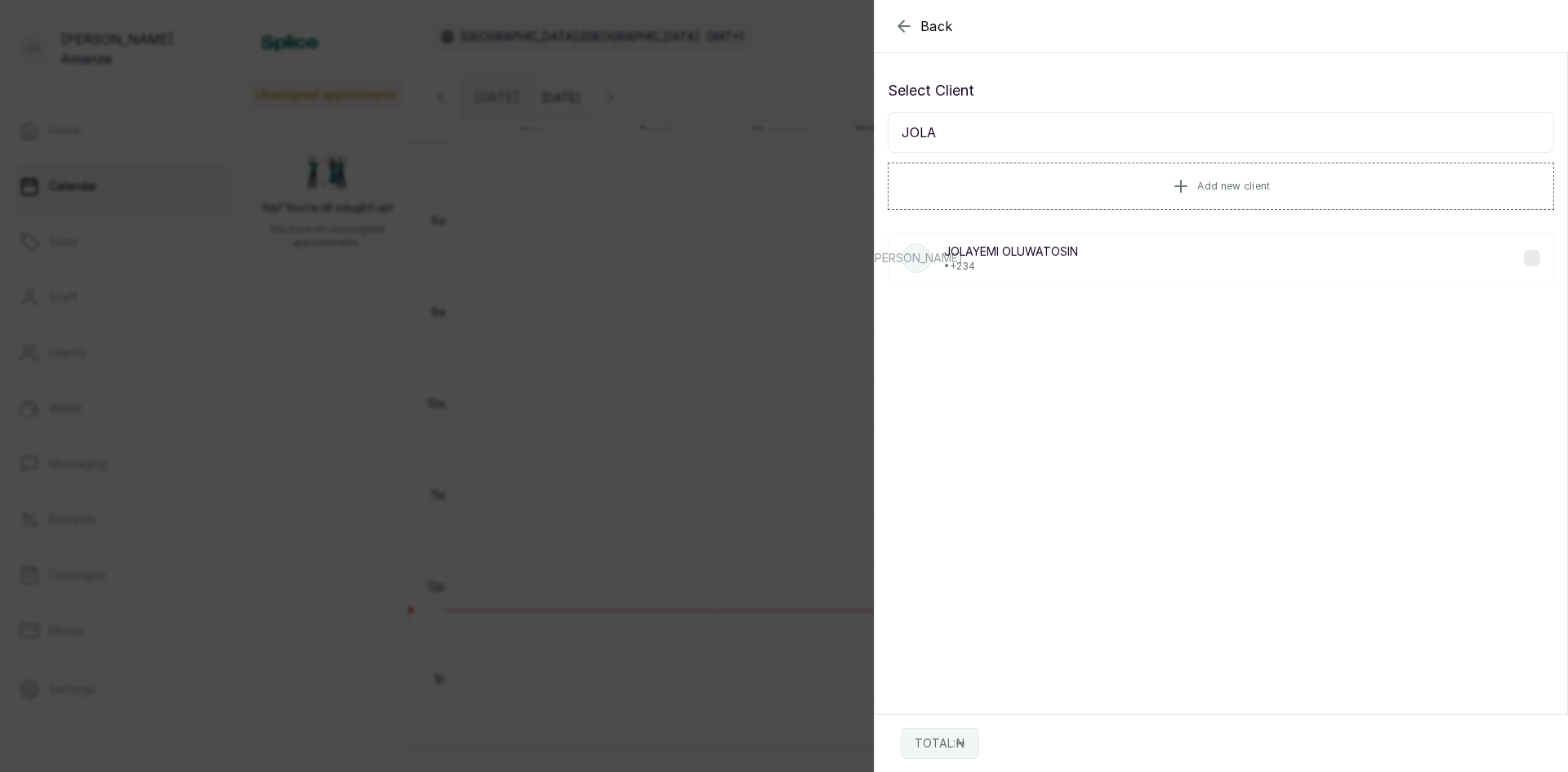
type input "JOLA"
click at [993, 268] on p "• +234" at bounding box center [1011, 266] width 134 height 13
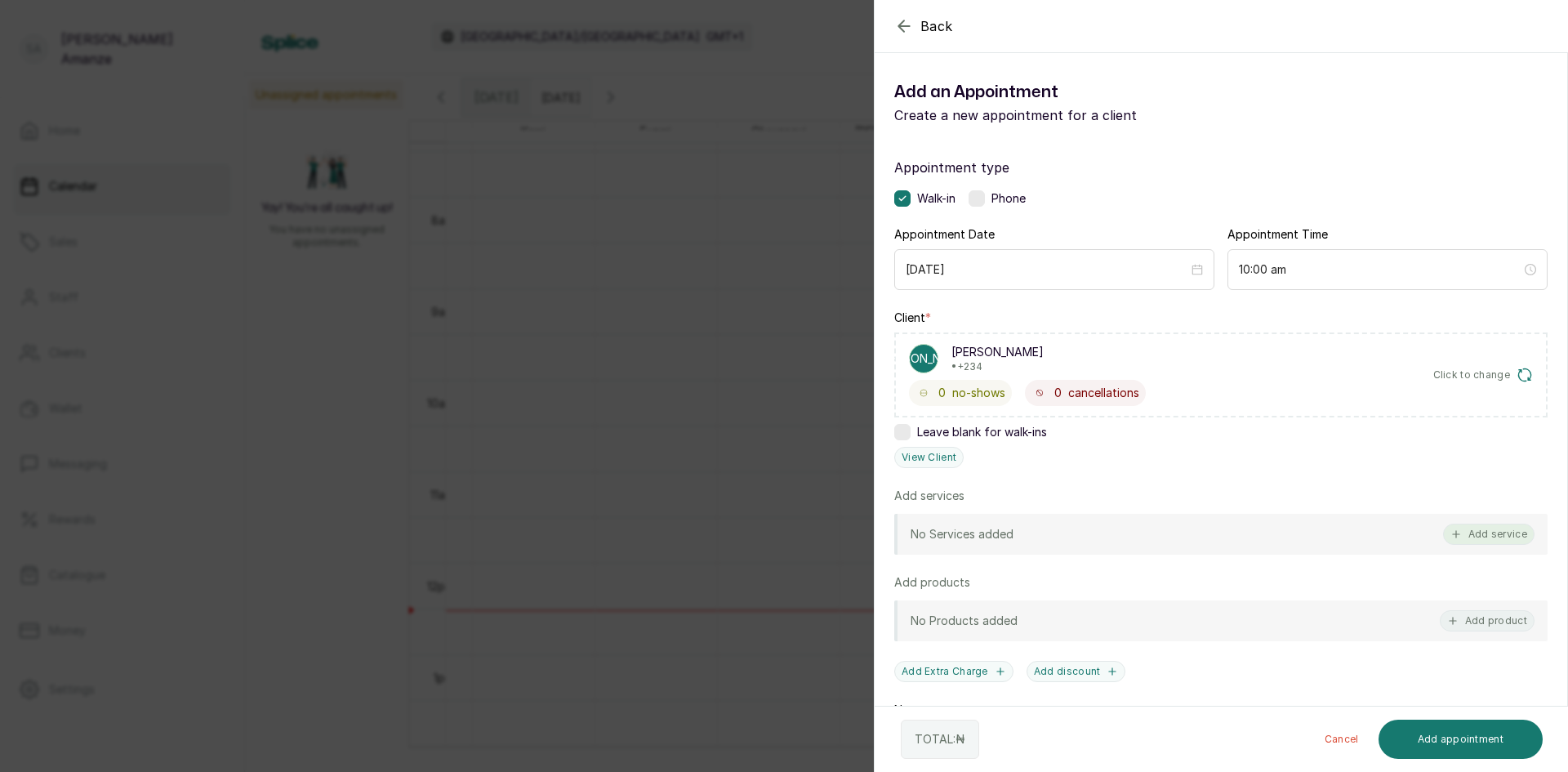
click at [1475, 534] on button "Add service" at bounding box center [1489, 534] width 92 height 21
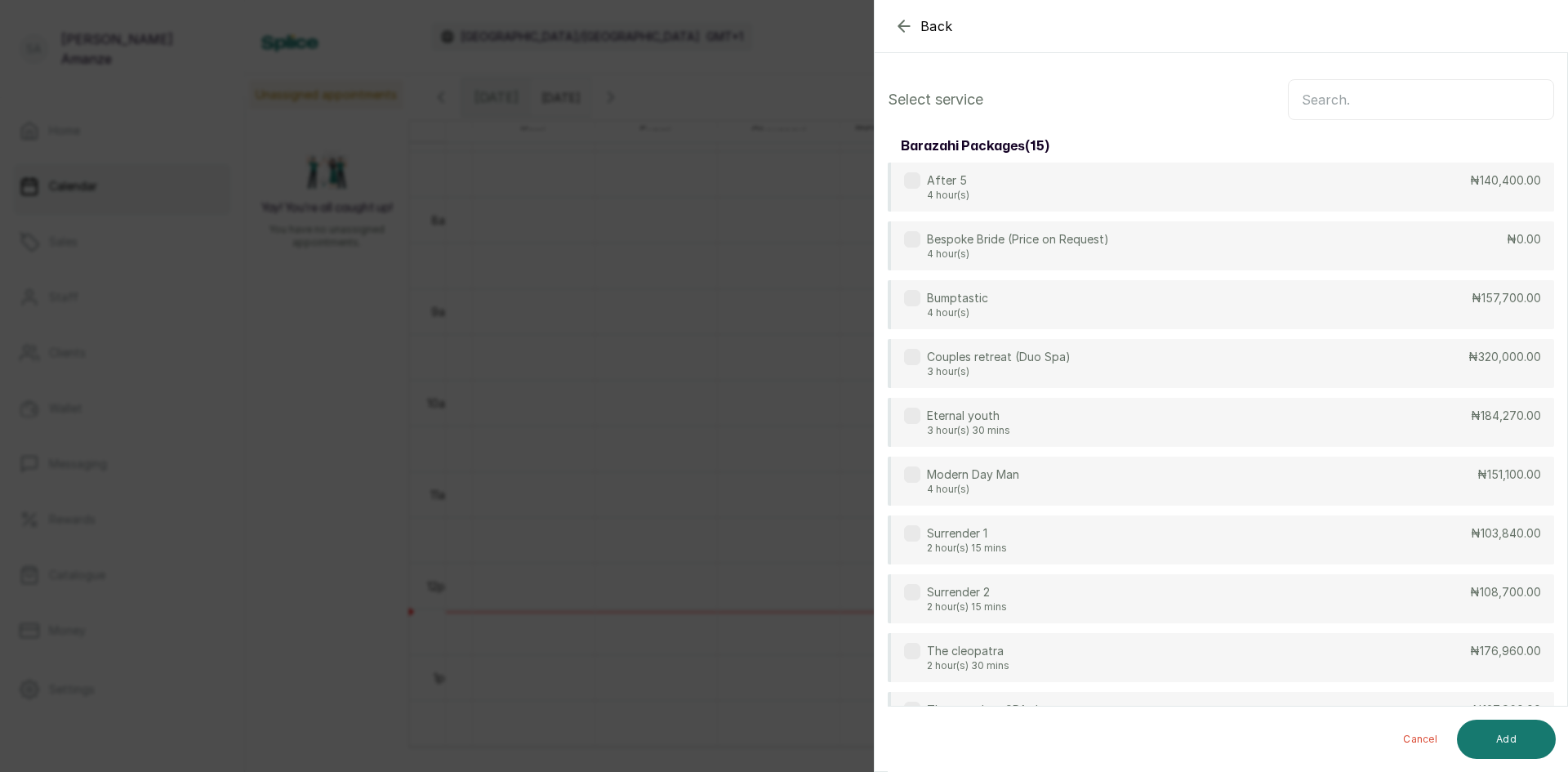
click at [1298, 100] on input "text" at bounding box center [1421, 99] width 266 height 41
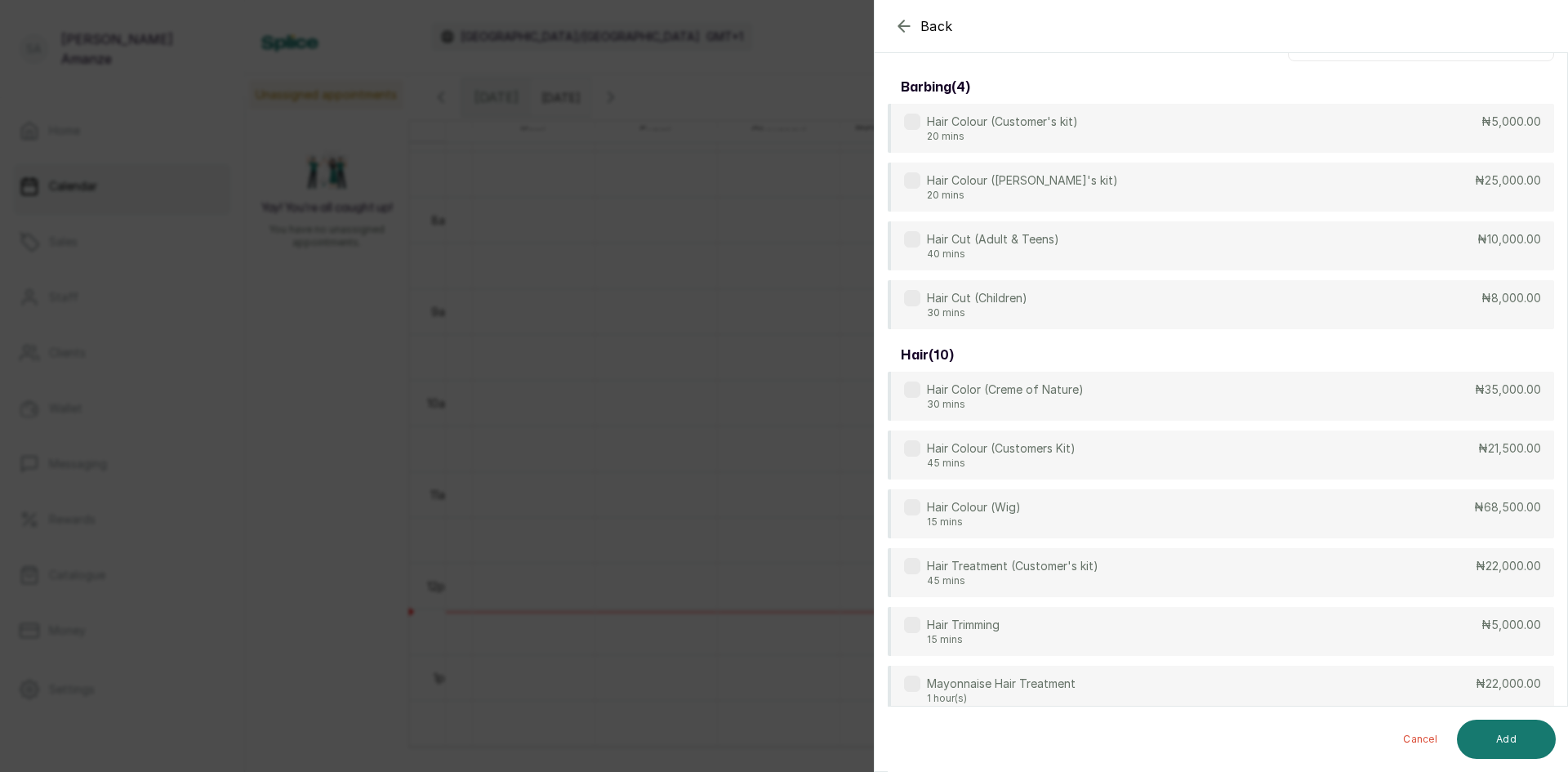
scroll to position [82, 0]
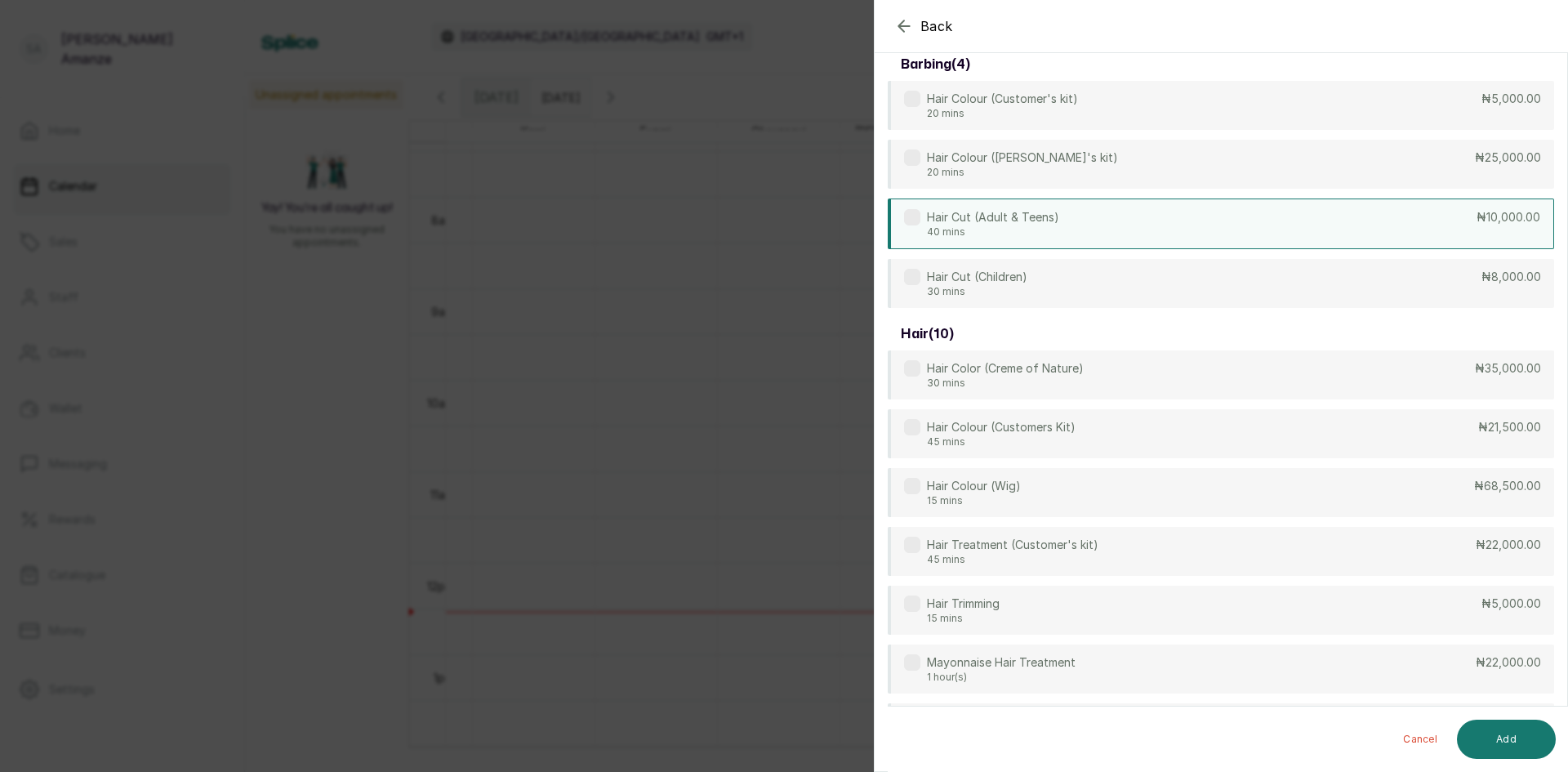
type input "hair"
click at [1201, 229] on div "Hair Cut (Adult & Teens) 40 mins ₦10,000.00" at bounding box center [1222, 224] width 667 height 51
click at [1505, 740] on button "Add" at bounding box center [1506, 739] width 99 height 39
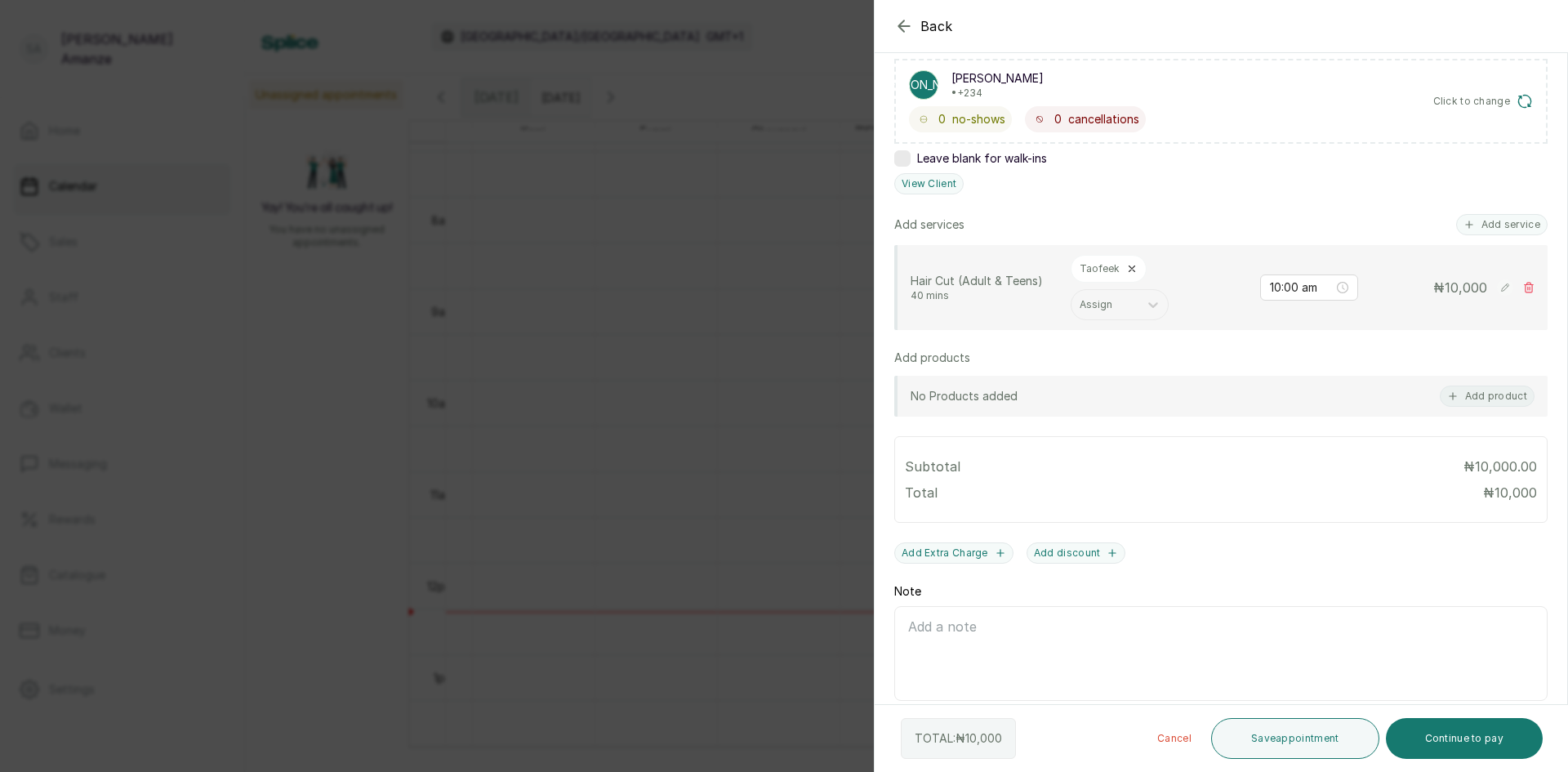
scroll to position [309, 0]
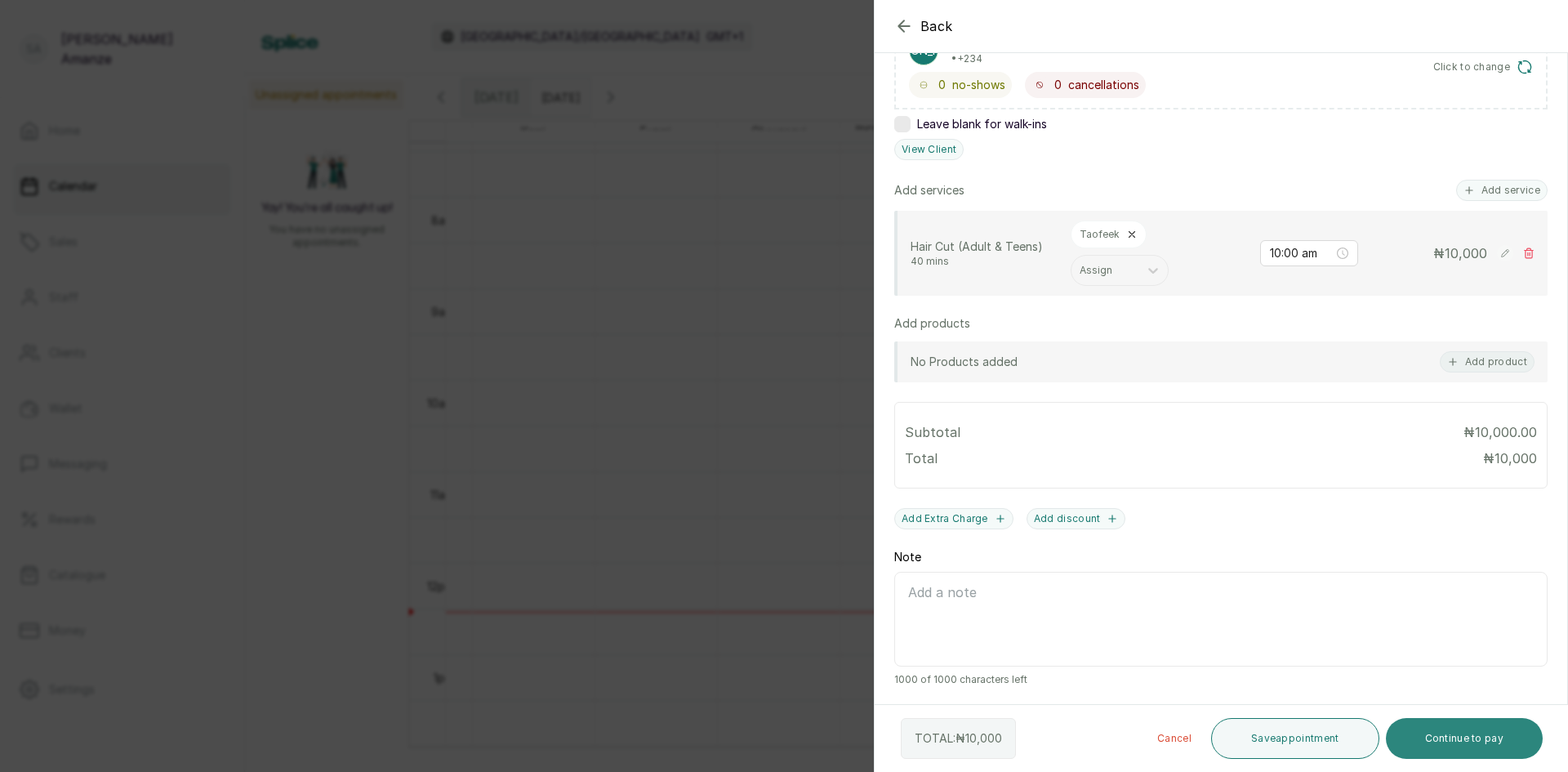
click at [1516, 745] on button "Continue to pay" at bounding box center [1465, 738] width 158 height 41
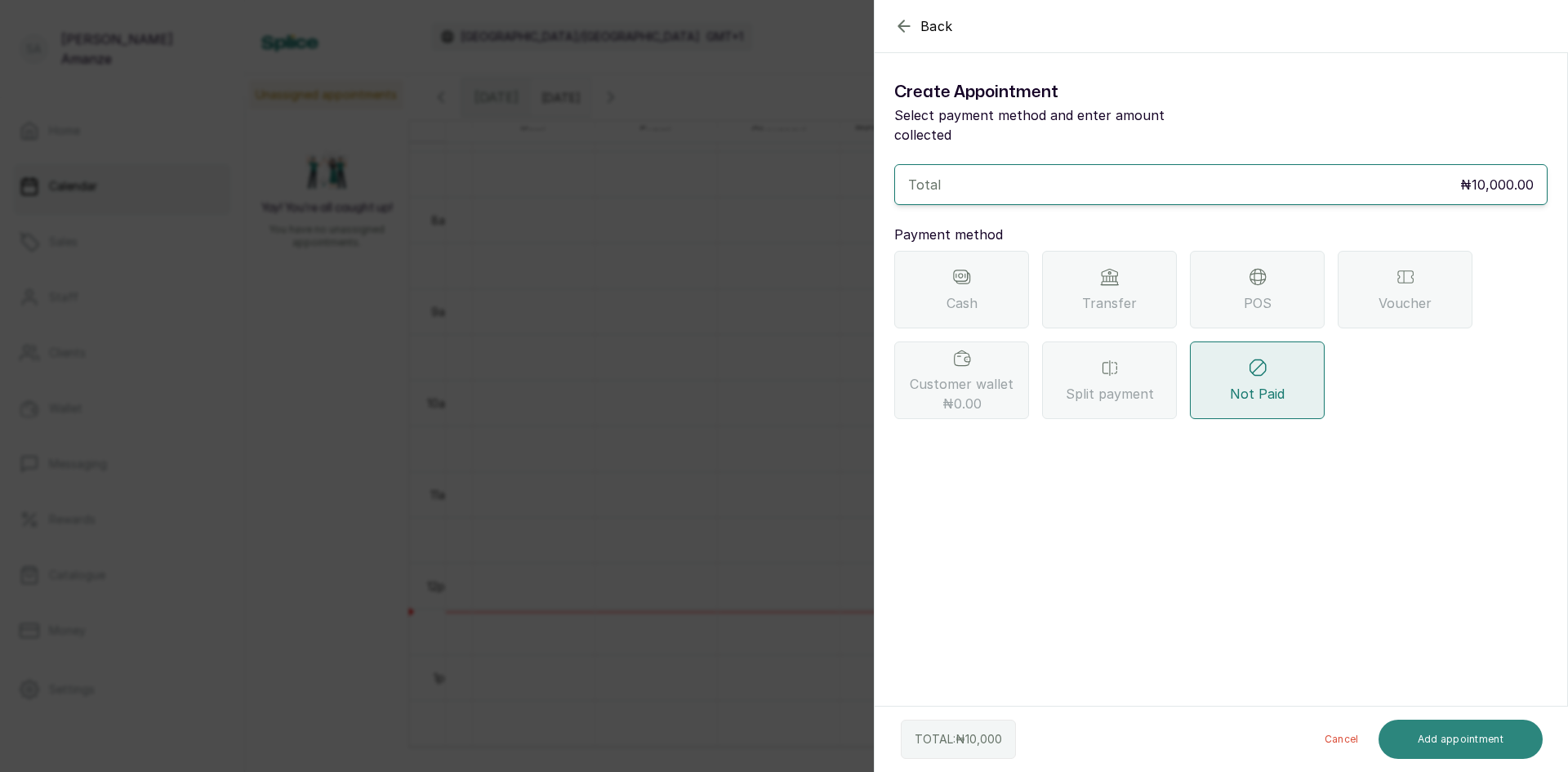
scroll to position [0, 0]
click at [1258, 268] on icon at bounding box center [1259, 278] width 20 height 20
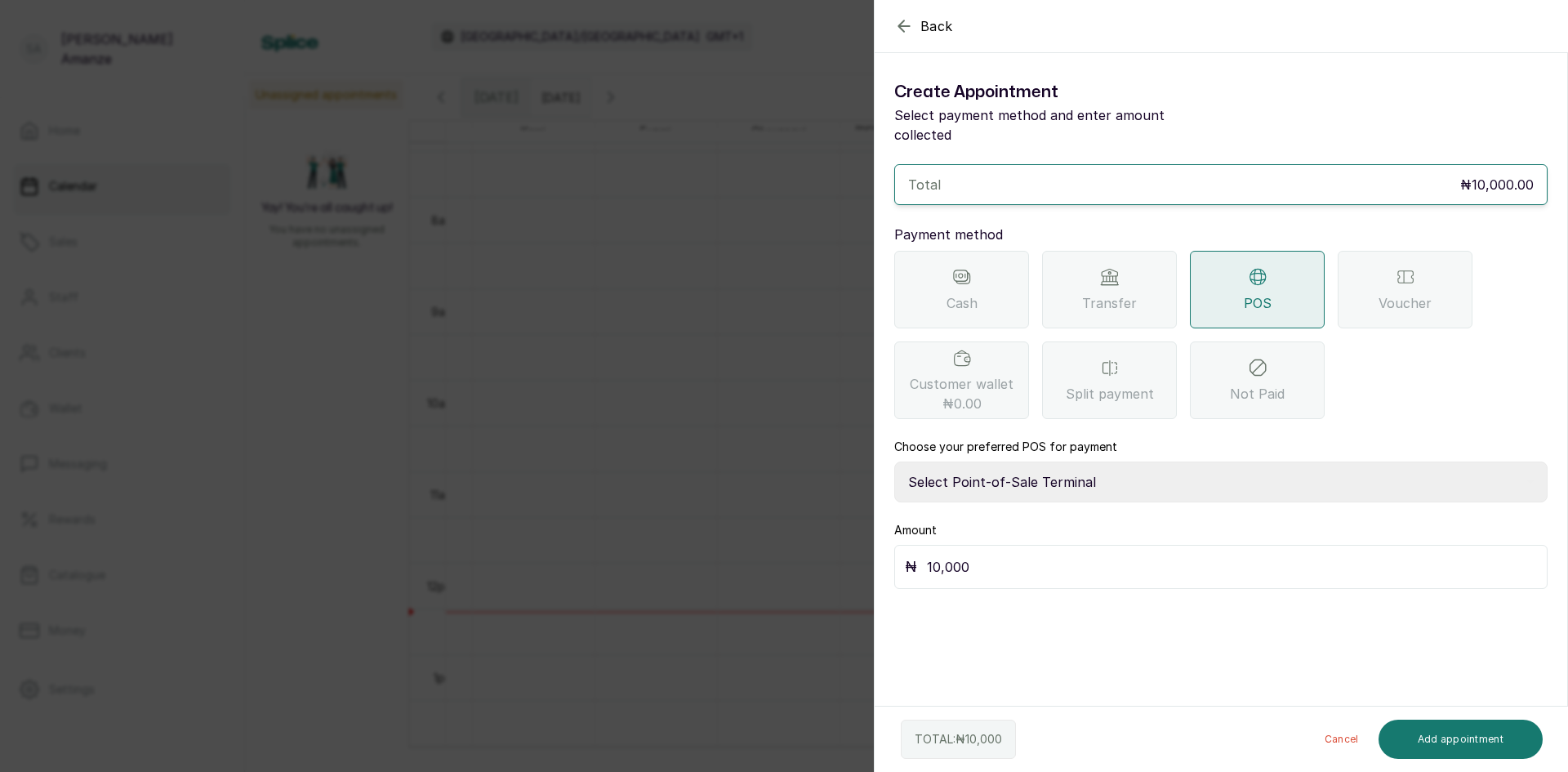
click at [1042, 474] on select "Select Point-of-Sale Terminal [GEOGRAPHIC_DATA] POS Paystack-Titan Access POS A…" at bounding box center [1221, 481] width 654 height 41
select select "4d1b21be-96f6-4525-8484-90dd038af117"
click at [894, 461] on select "Select Point-of-Sale Terminal [GEOGRAPHIC_DATA] POS Paystack-Titan Access POS A…" at bounding box center [1221, 481] width 654 height 41
click at [1429, 726] on button "Add appointment" at bounding box center [1461, 739] width 165 height 39
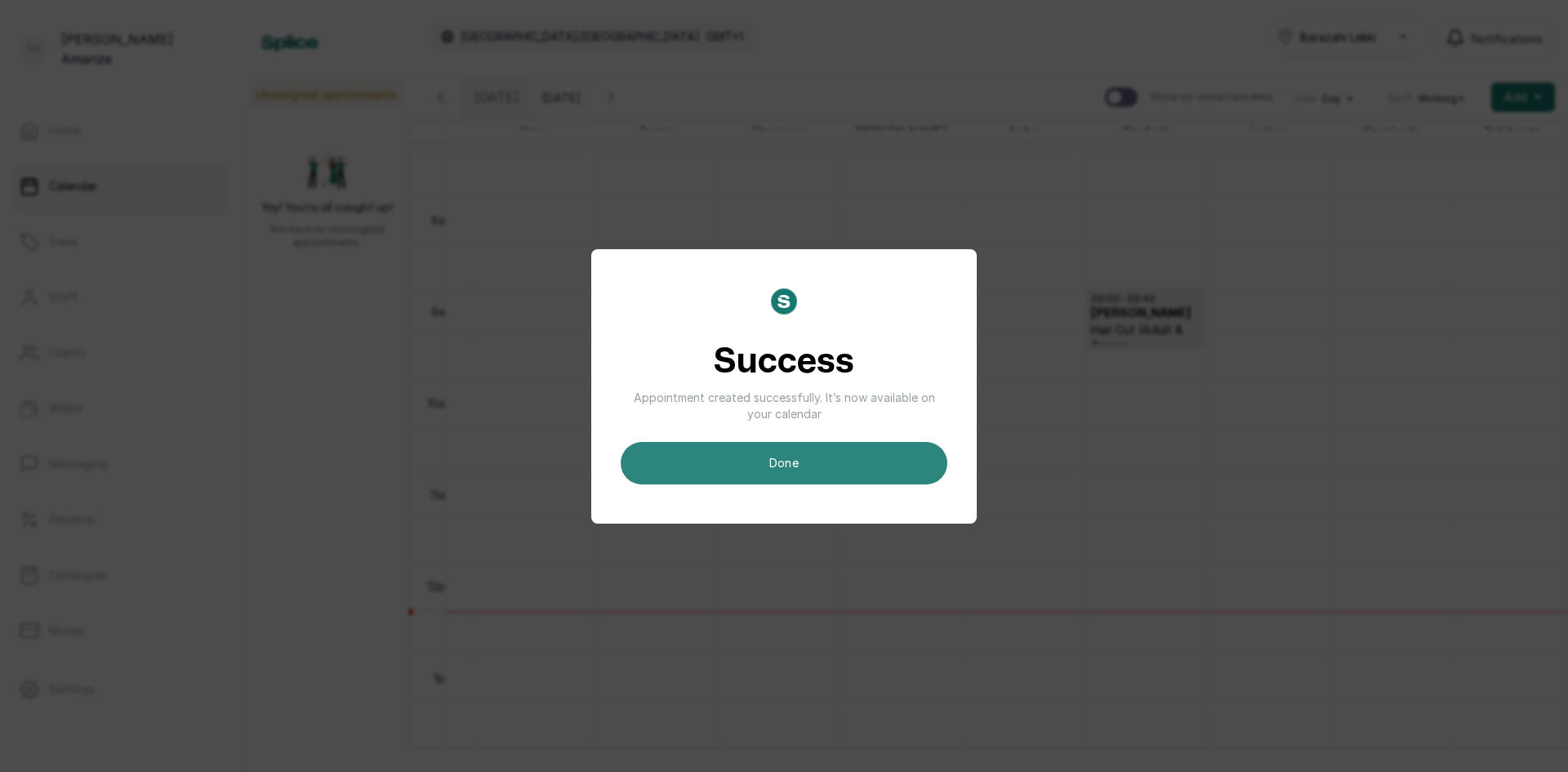
click at [854, 459] on button "done" at bounding box center [784, 463] width 326 height 43
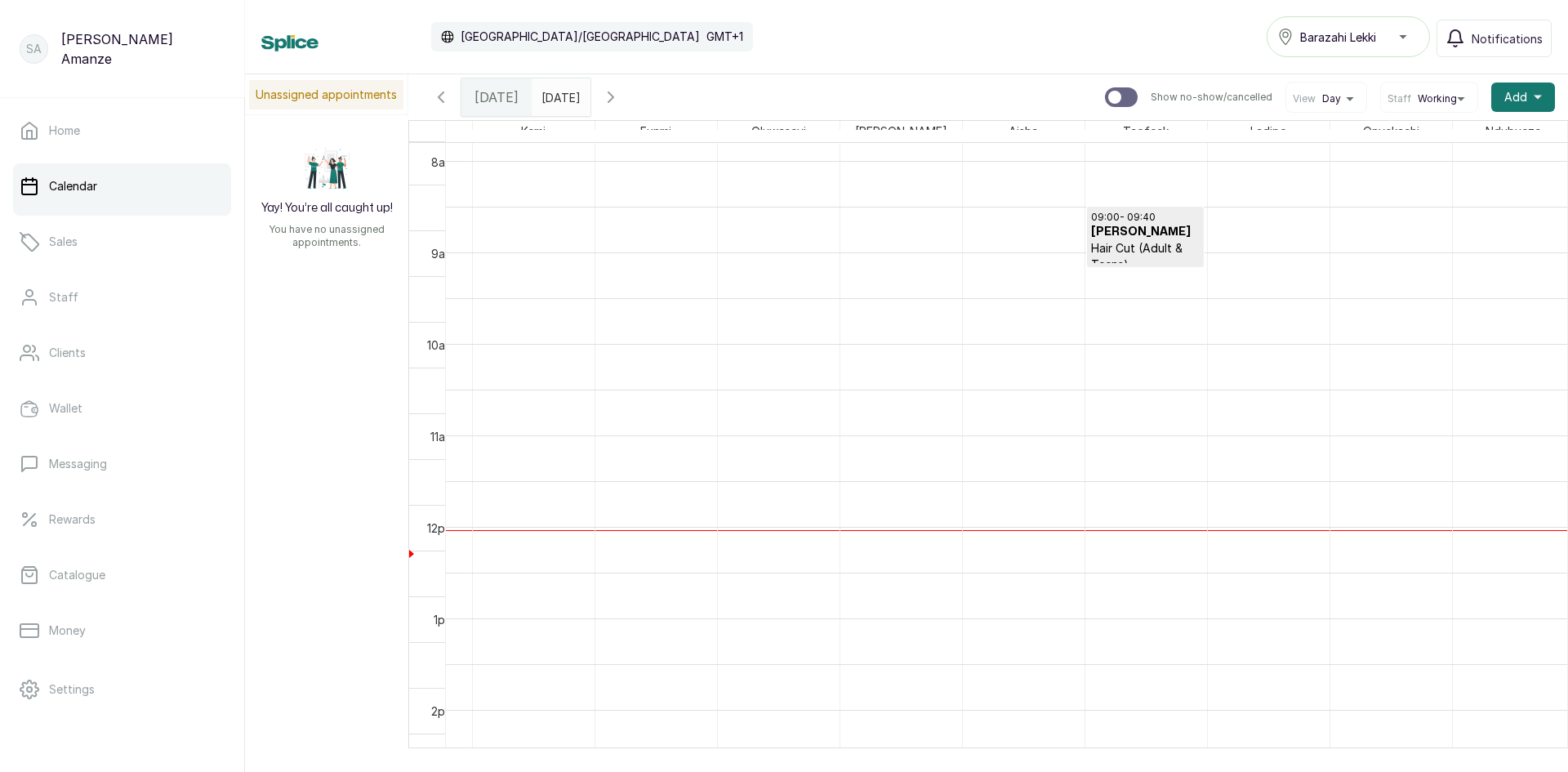
scroll to position [760, 0]
click at [1149, 332] on h3 "[PERSON_NAME]" at bounding box center [1145, 324] width 109 height 16
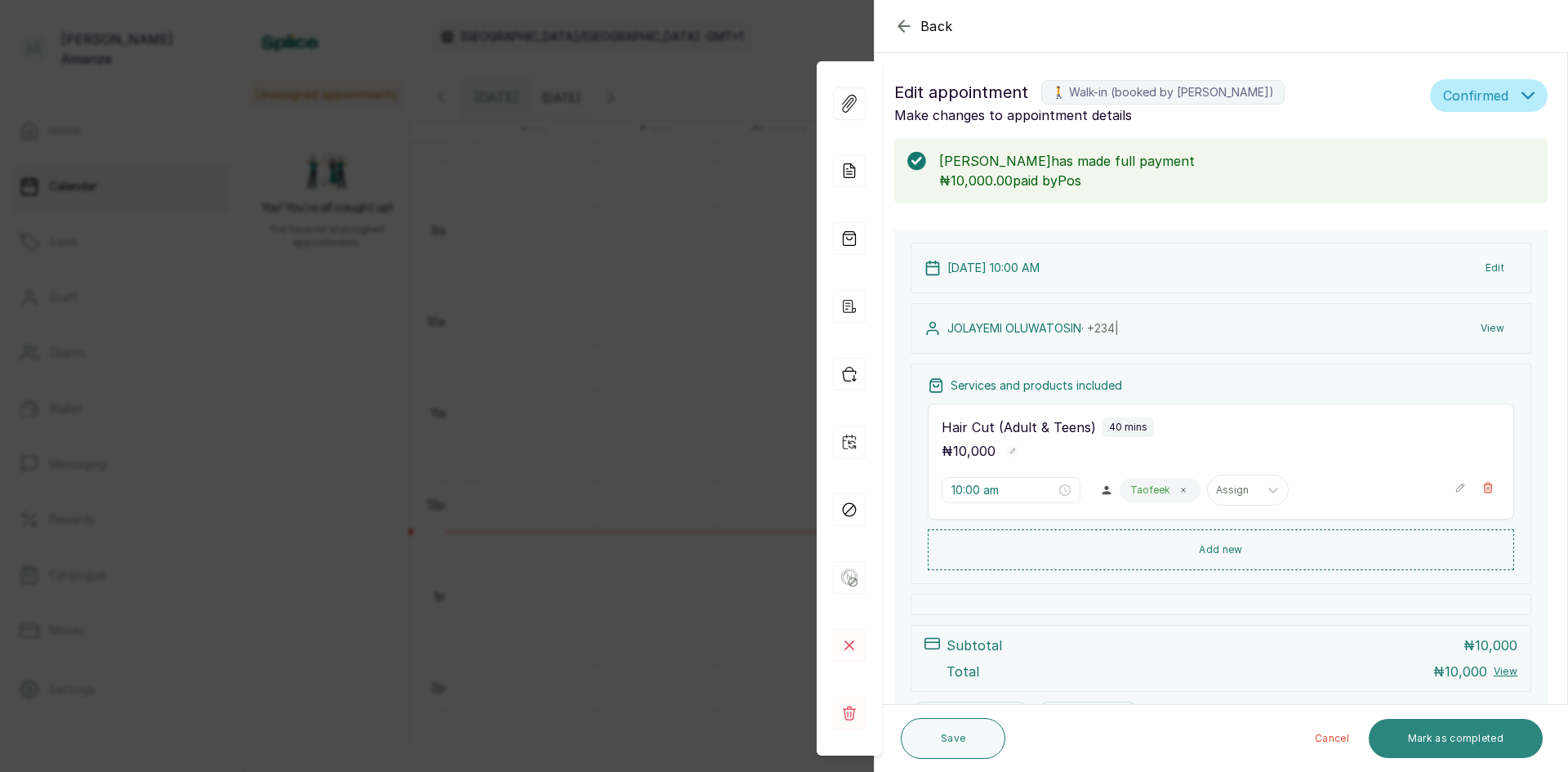
click at [1513, 723] on button "Mark as completed" at bounding box center [1456, 738] width 174 height 39
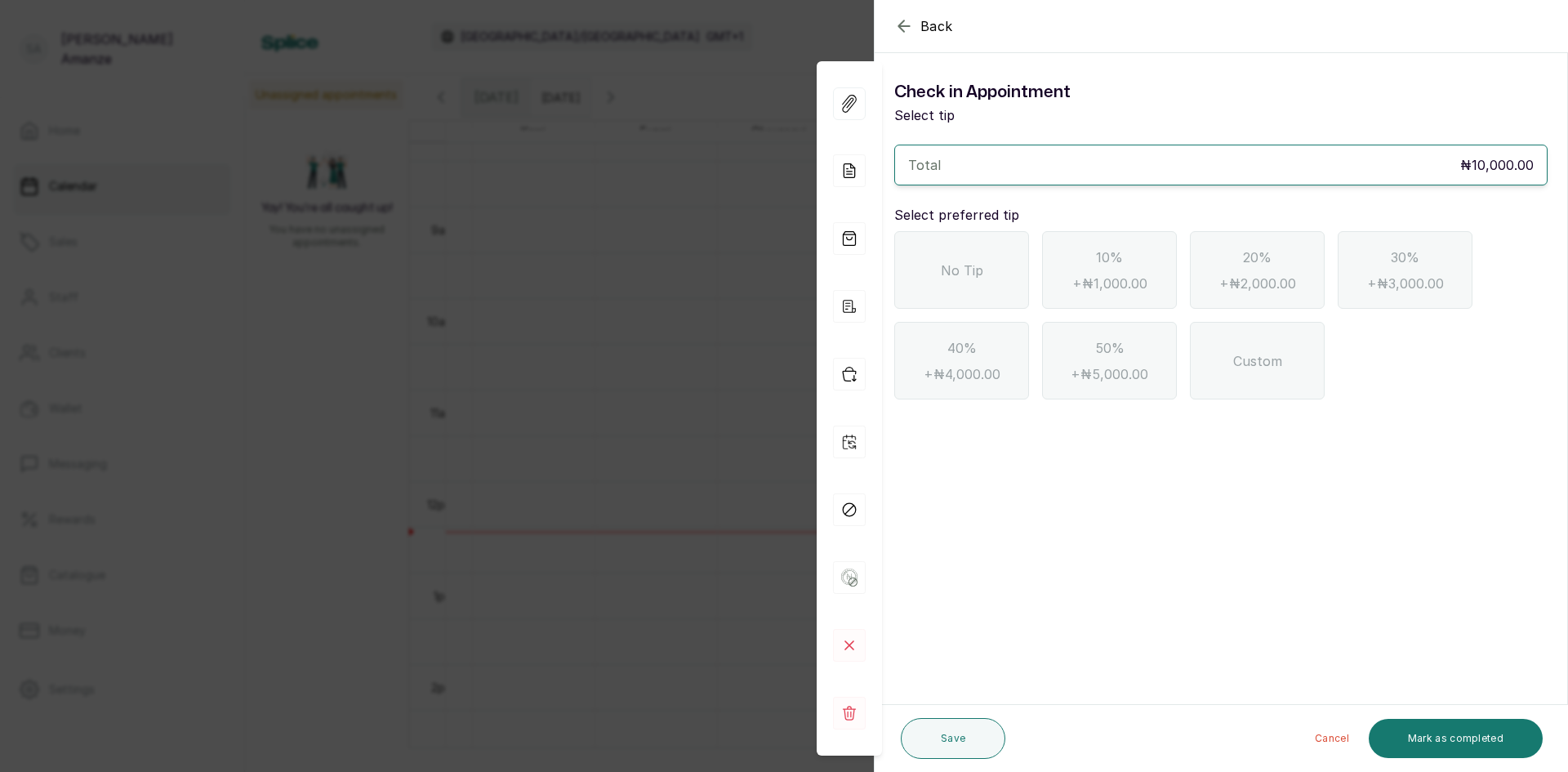
click at [922, 256] on div "No Tip" at bounding box center [961, 271] width 135 height 78
click at [1401, 724] on button "Mark as completed" at bounding box center [1456, 738] width 174 height 39
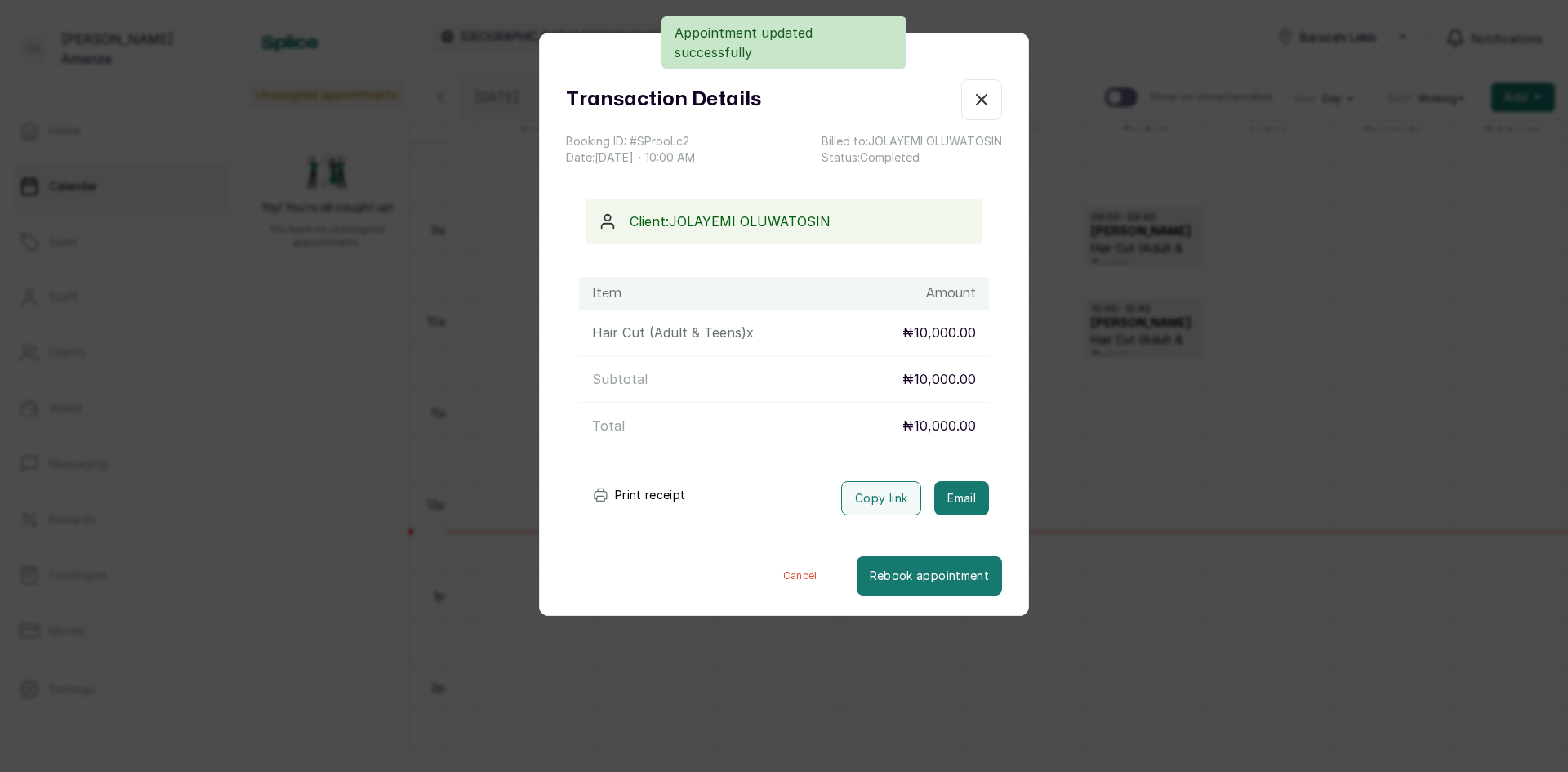
click at [983, 98] on button "Show no-show/cancelled" at bounding box center [981, 99] width 41 height 41
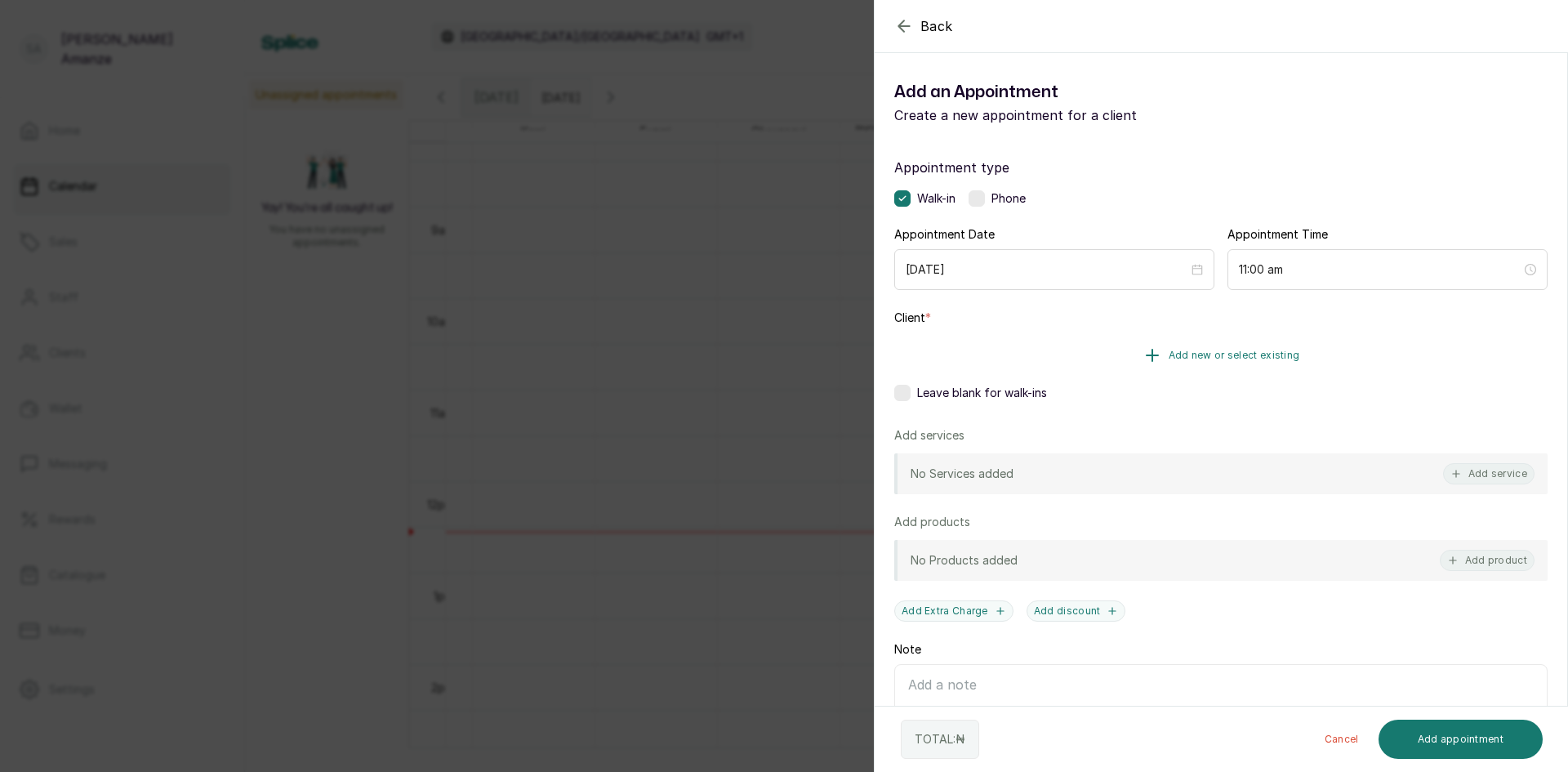
click at [1075, 354] on button "Add new or select existing" at bounding box center [1221, 356] width 654 height 46
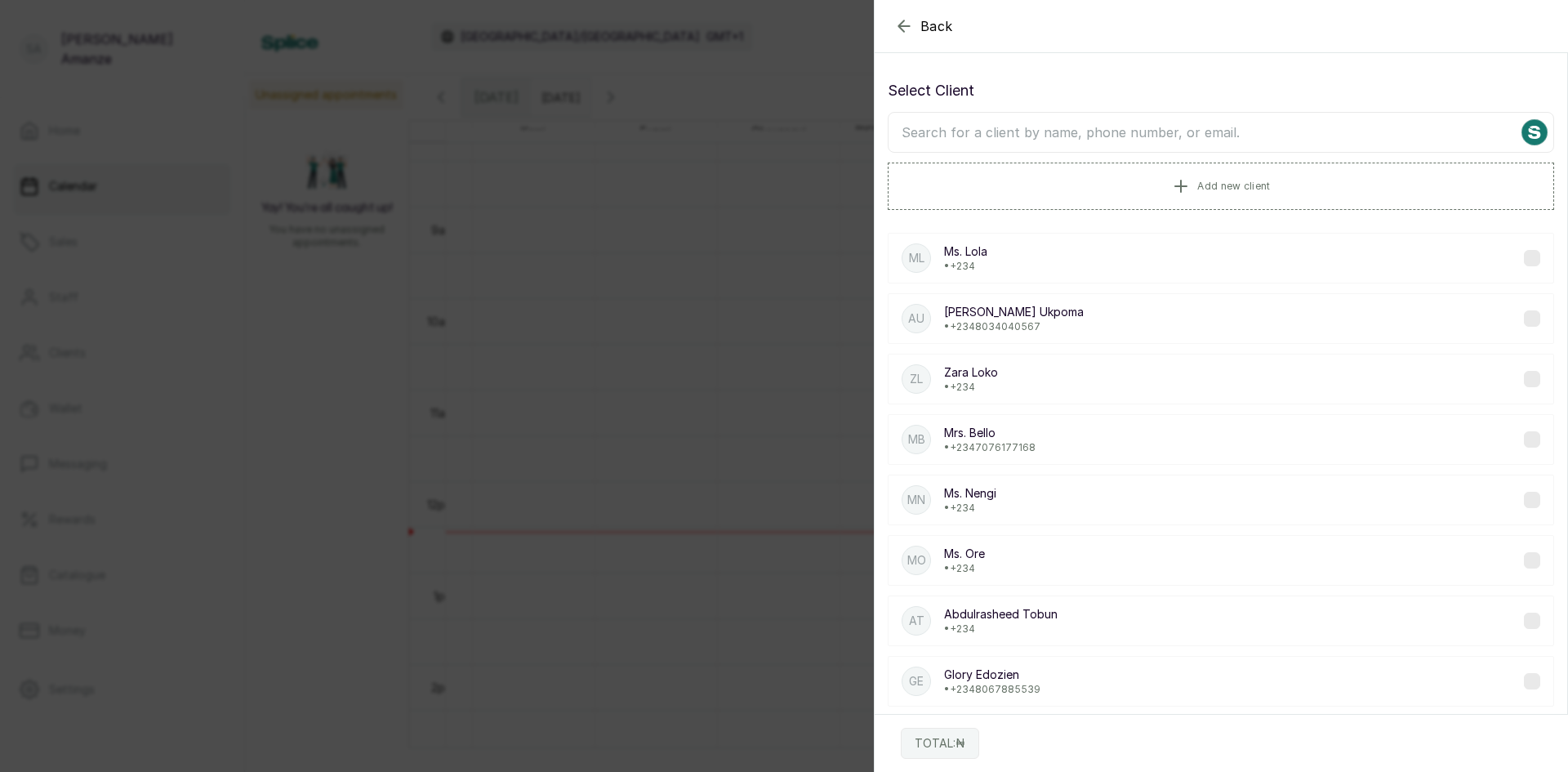
click at [1069, 135] on input "text" at bounding box center [1222, 132] width 667 height 41
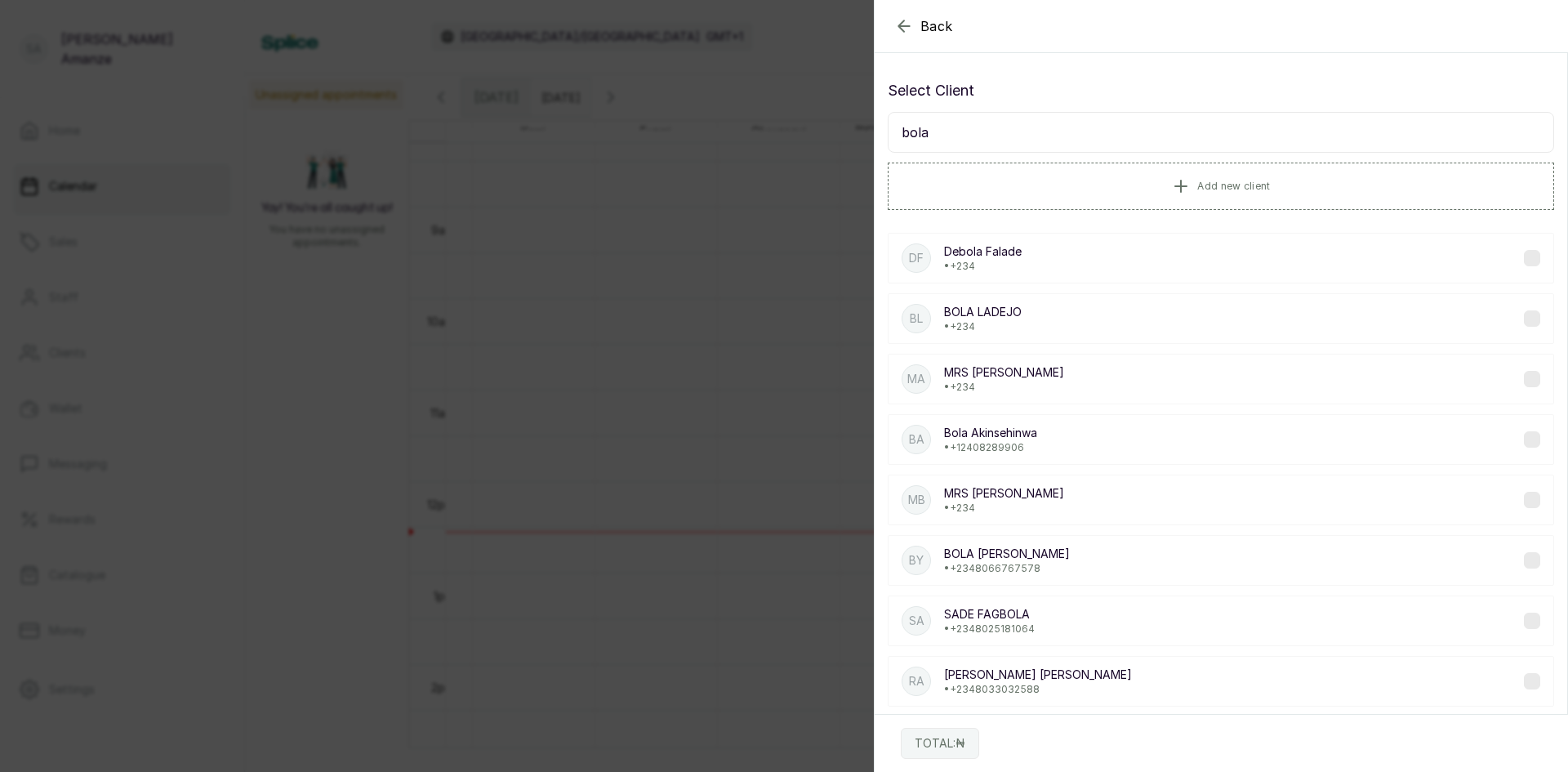
type input "bola"
click at [984, 313] on p "BOLA LADEJO" at bounding box center [983, 312] width 78 height 16
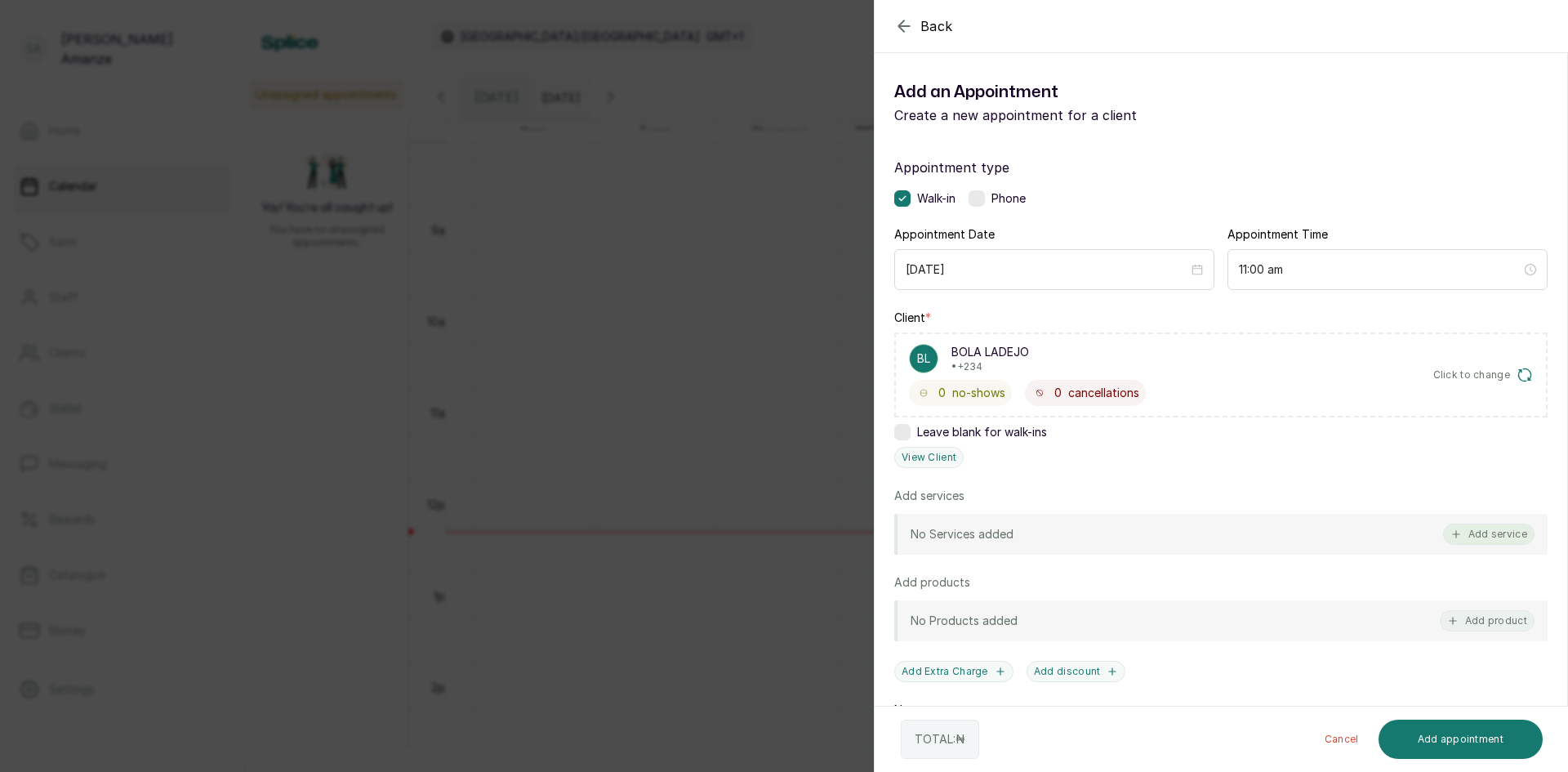
click at [1492, 533] on button "Add service" at bounding box center [1489, 534] width 92 height 21
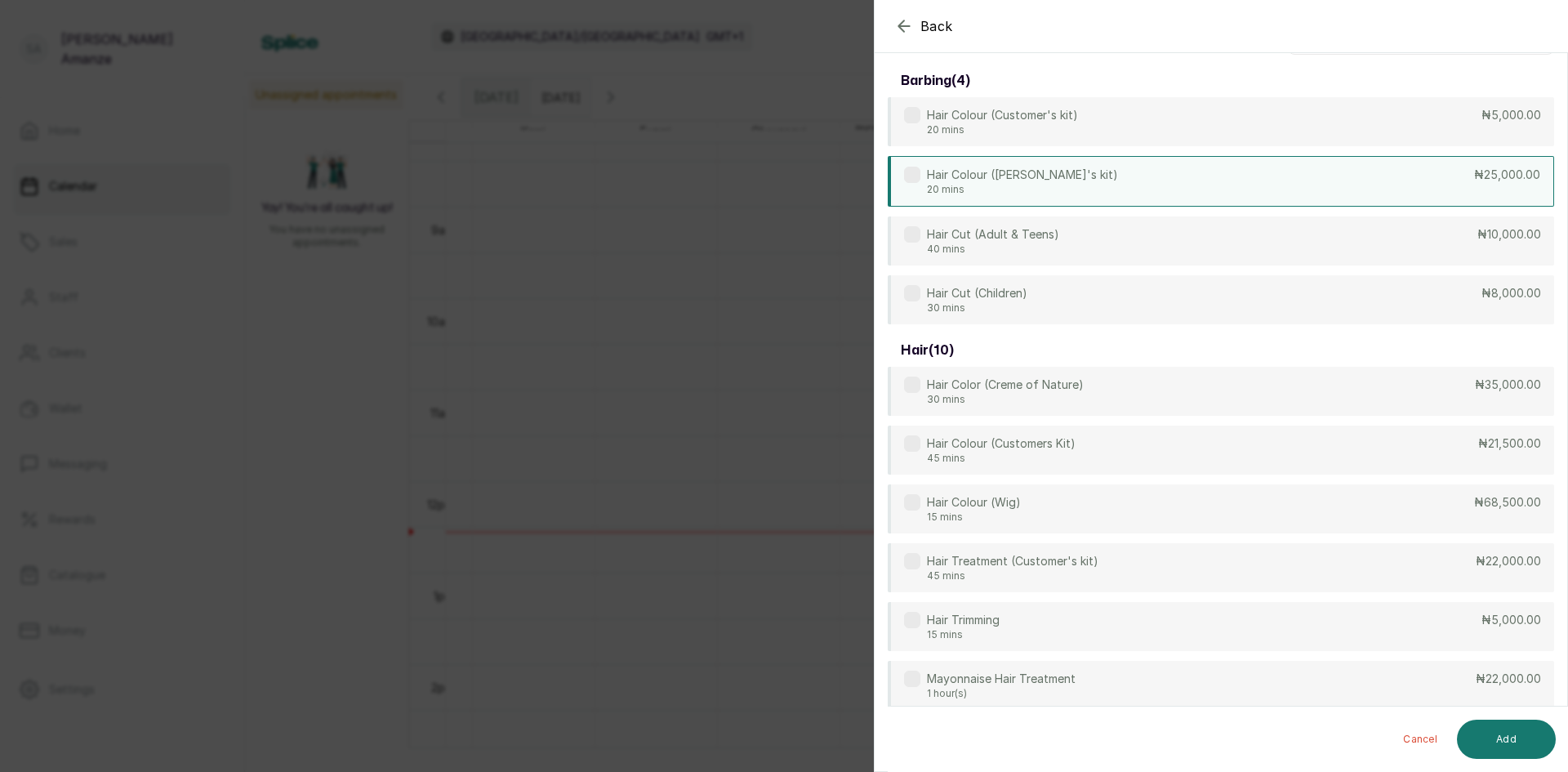
scroll to position [0, 0]
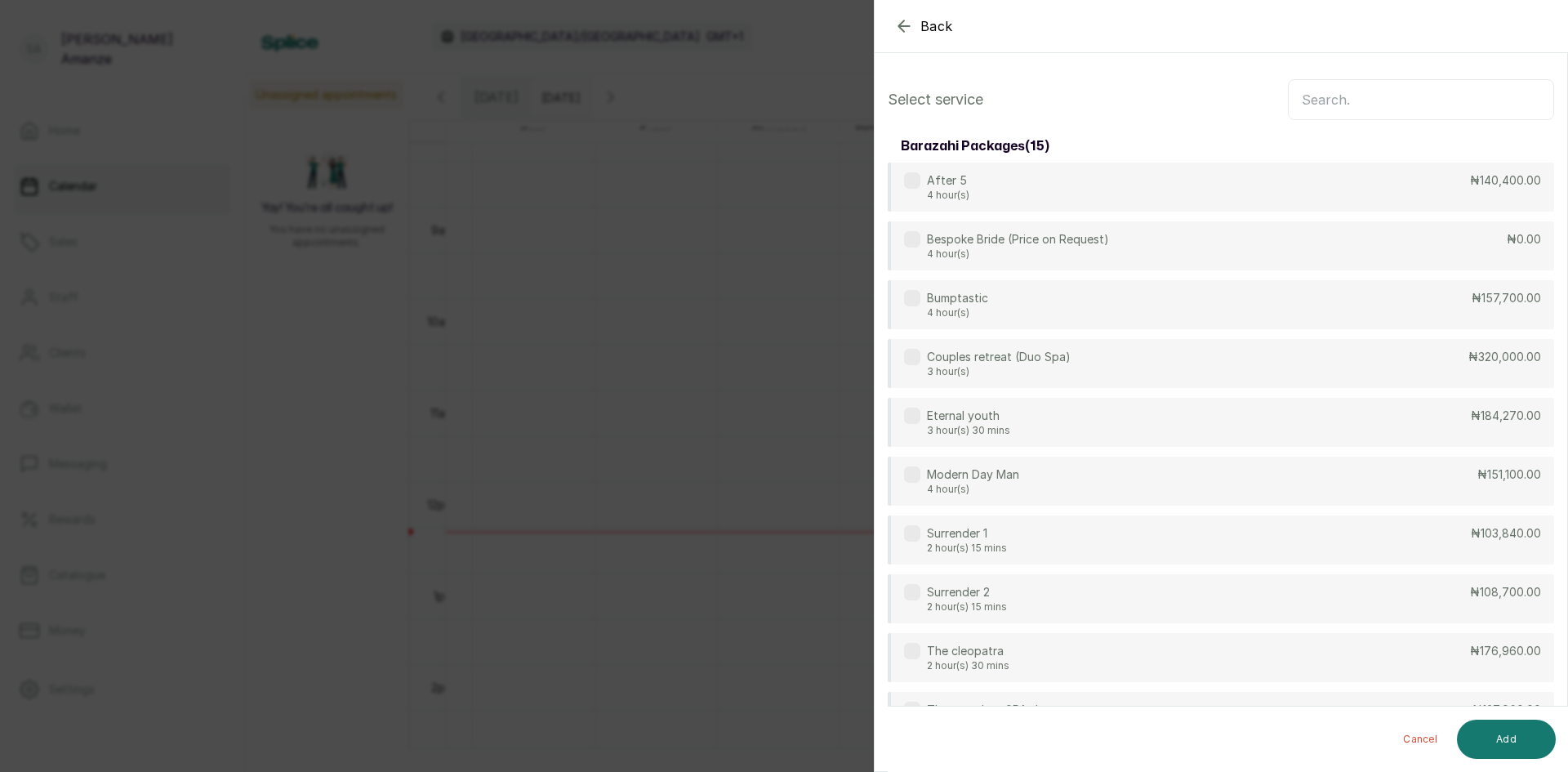
click at [1341, 99] on input "text" at bounding box center [1421, 99] width 266 height 41
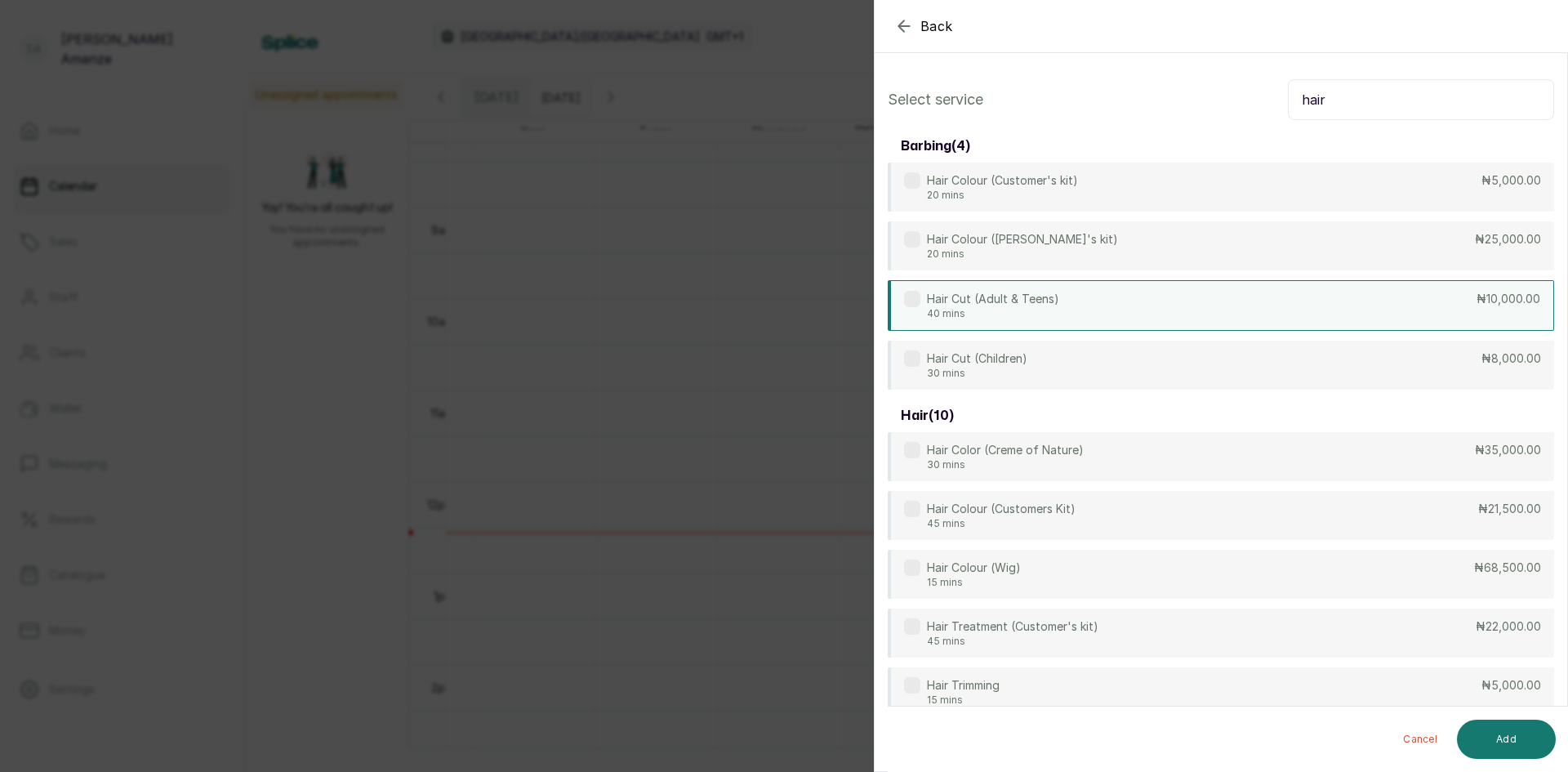
type input "hair"
click at [1131, 302] on div "Hair Cut (Adult & Teens) 40 mins ₦10,000.00" at bounding box center [1222, 306] width 667 height 51
click at [1481, 736] on button "Add" at bounding box center [1506, 739] width 99 height 39
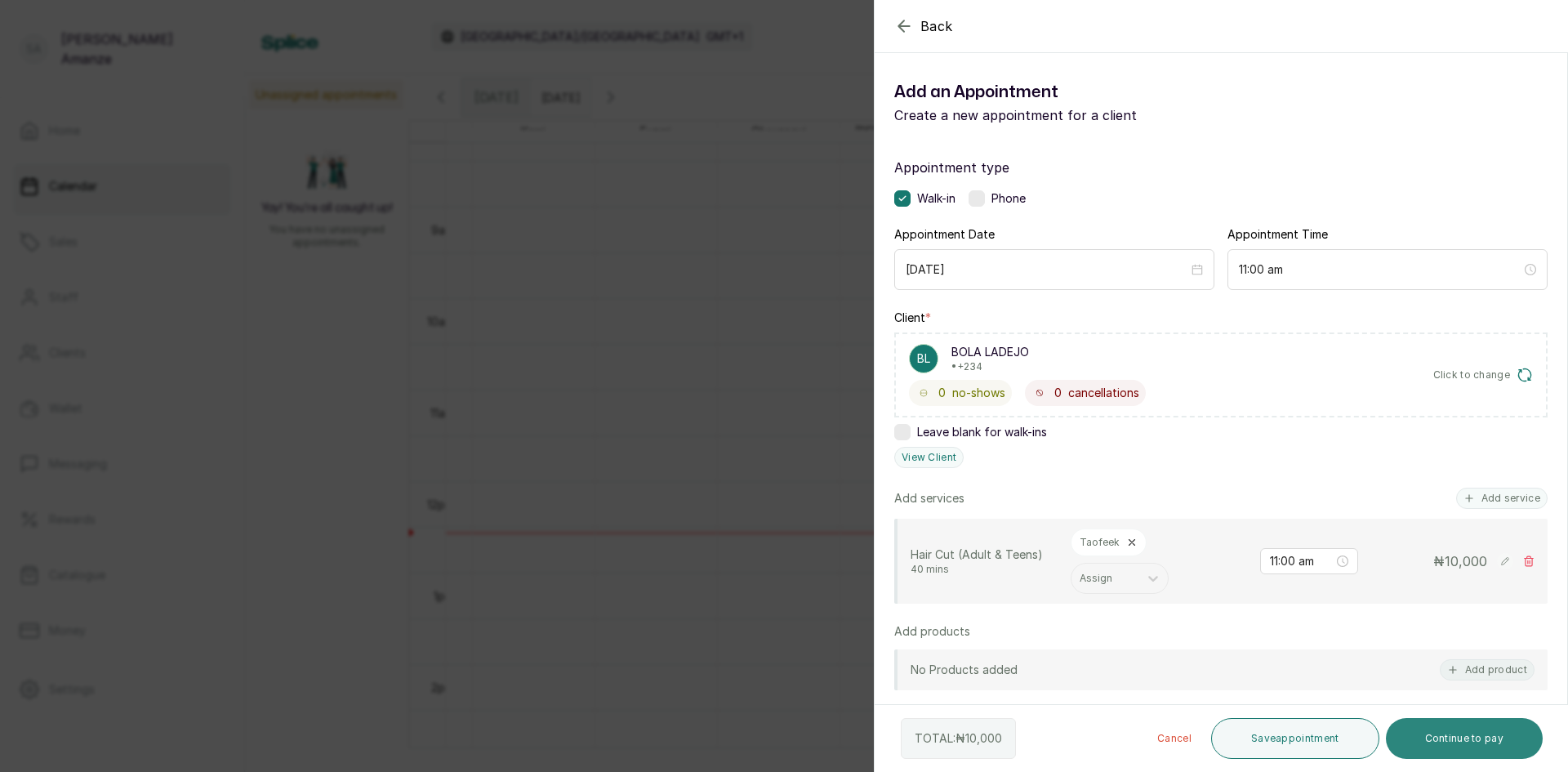
click at [1449, 736] on button "Continue to pay" at bounding box center [1465, 738] width 158 height 41
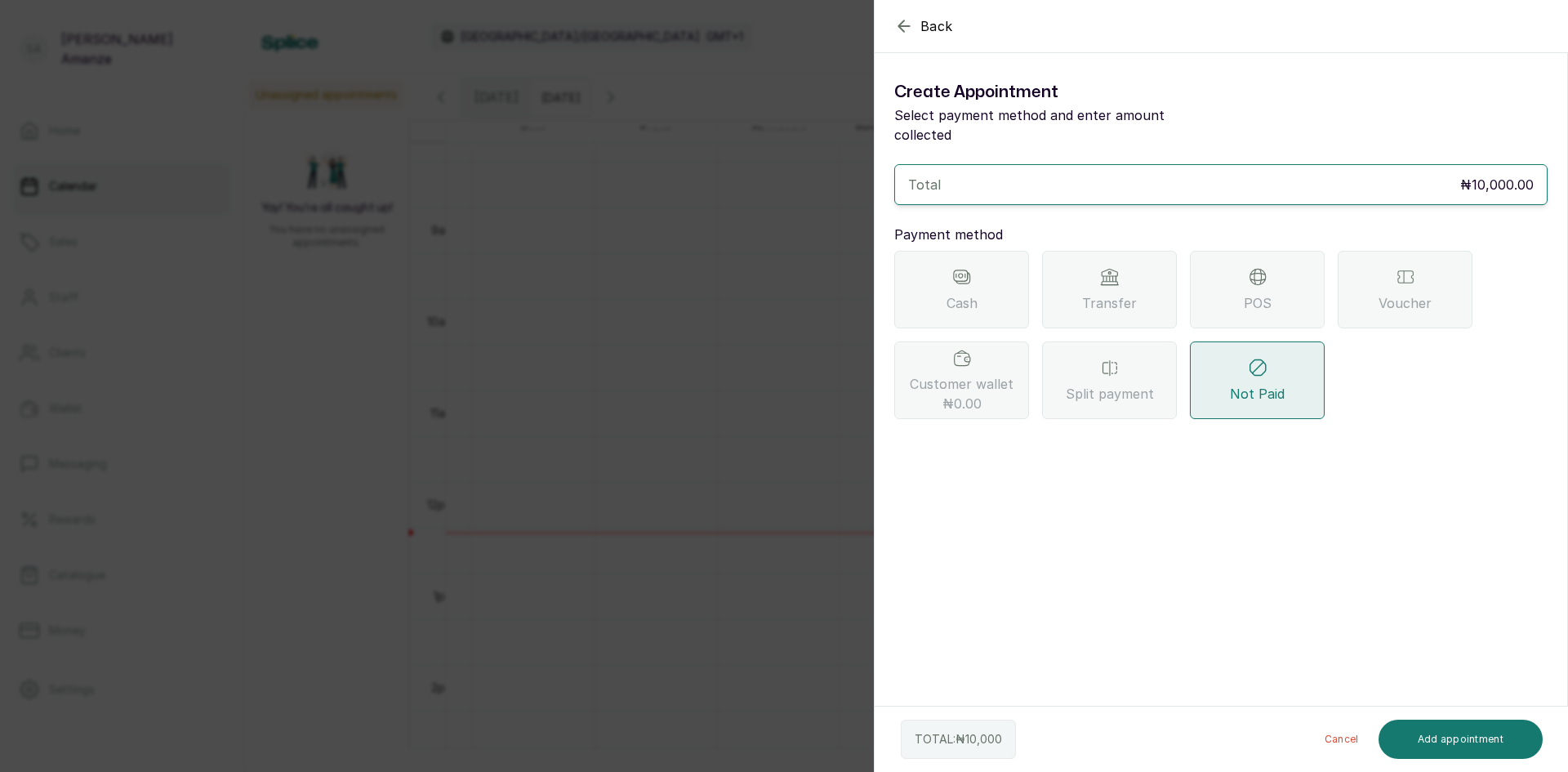
click at [1226, 263] on div "POS" at bounding box center [1257, 290] width 135 height 78
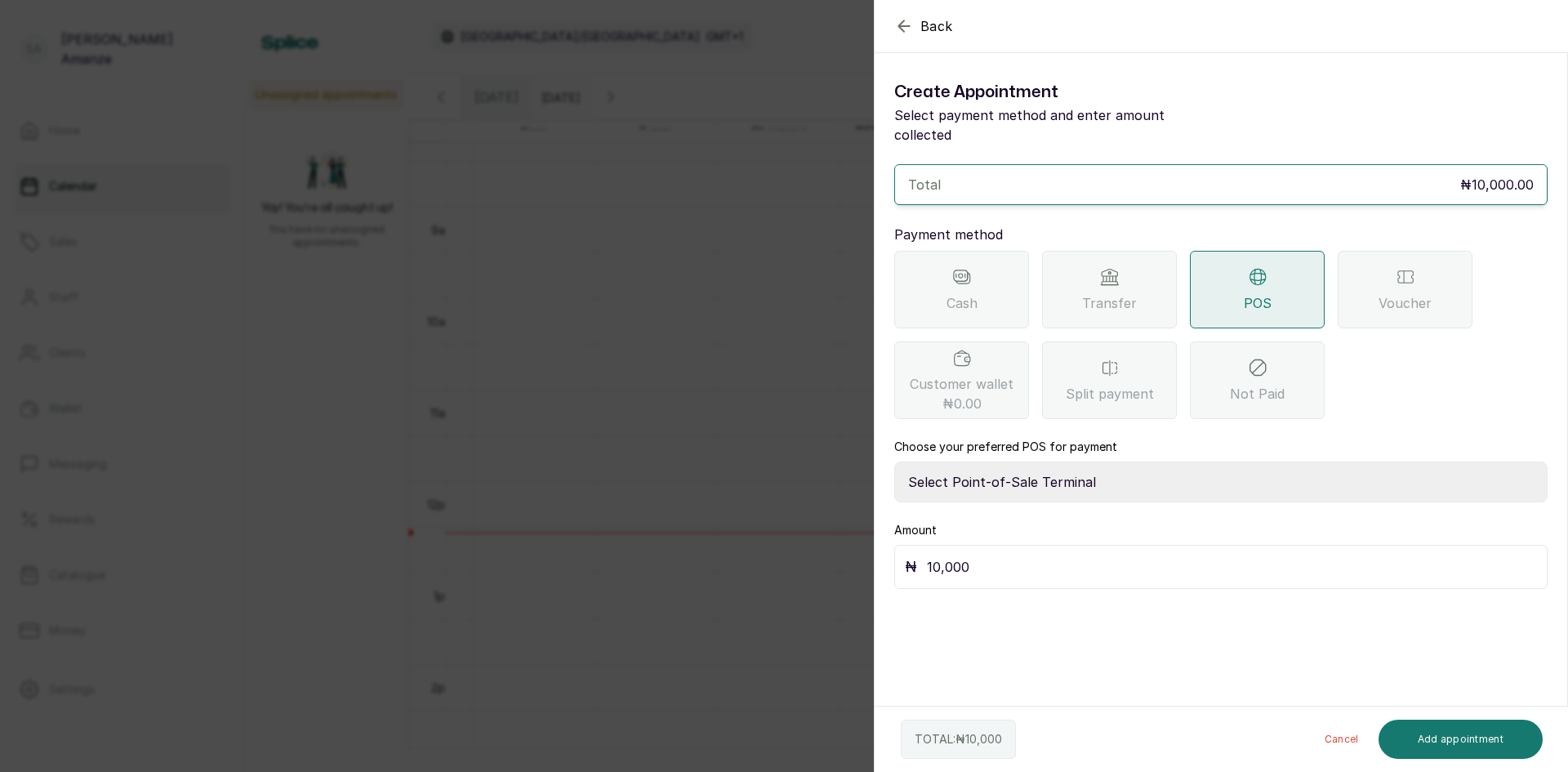
click at [1122, 461] on select "Select Point-of-Sale Terminal [GEOGRAPHIC_DATA] POS Paystack-Titan Access POS A…" at bounding box center [1221, 481] width 654 height 41
select select "4d1b21be-96f6-4525-8484-90dd038af117"
click at [894, 461] on select "Select Point-of-Sale Terminal [GEOGRAPHIC_DATA] POS Paystack-Titan Access POS A…" at bounding box center [1221, 481] width 654 height 41
click at [1460, 745] on button "Add appointment" at bounding box center [1461, 739] width 165 height 39
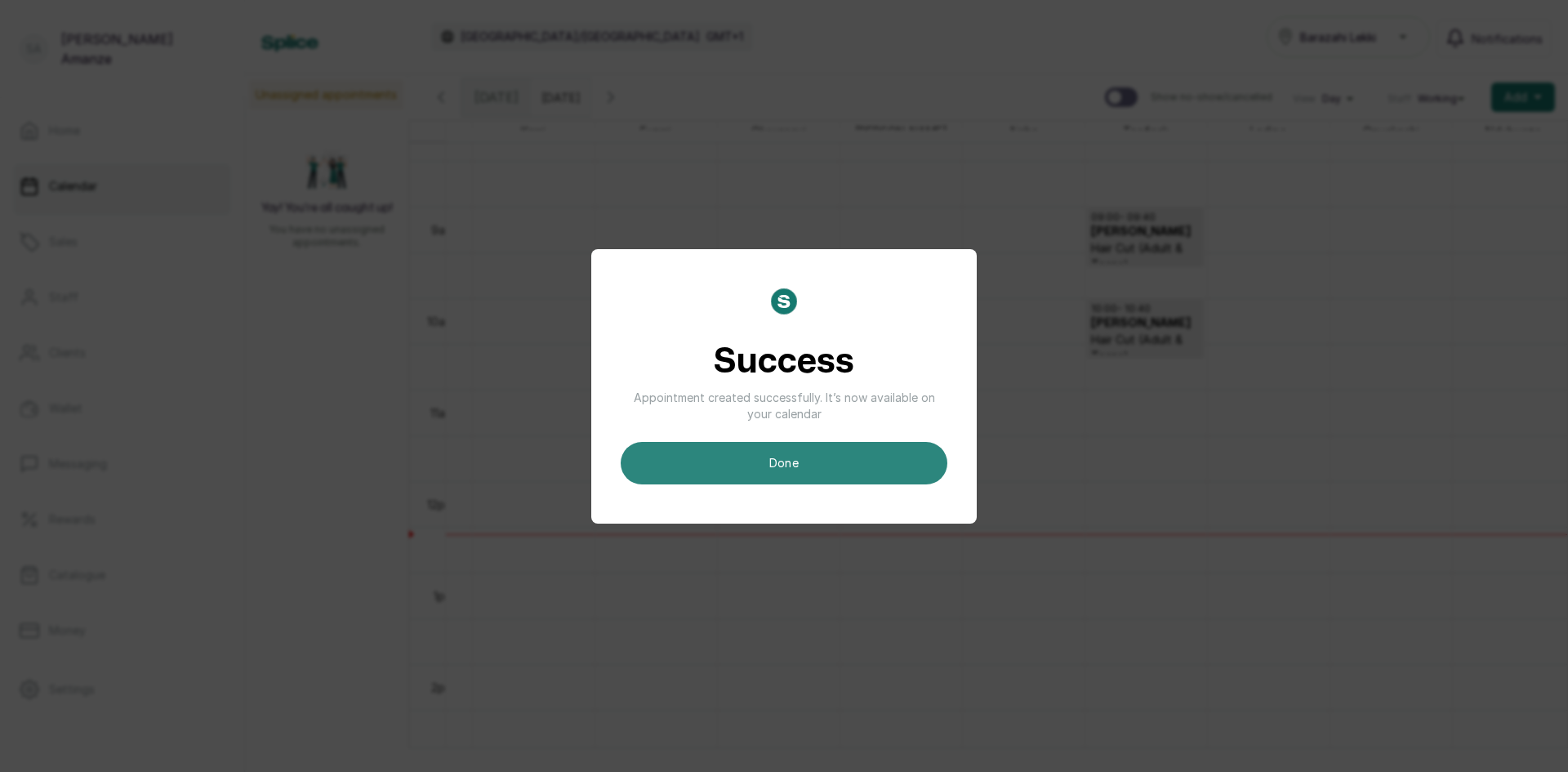
click at [816, 457] on button "done" at bounding box center [784, 463] width 326 height 43
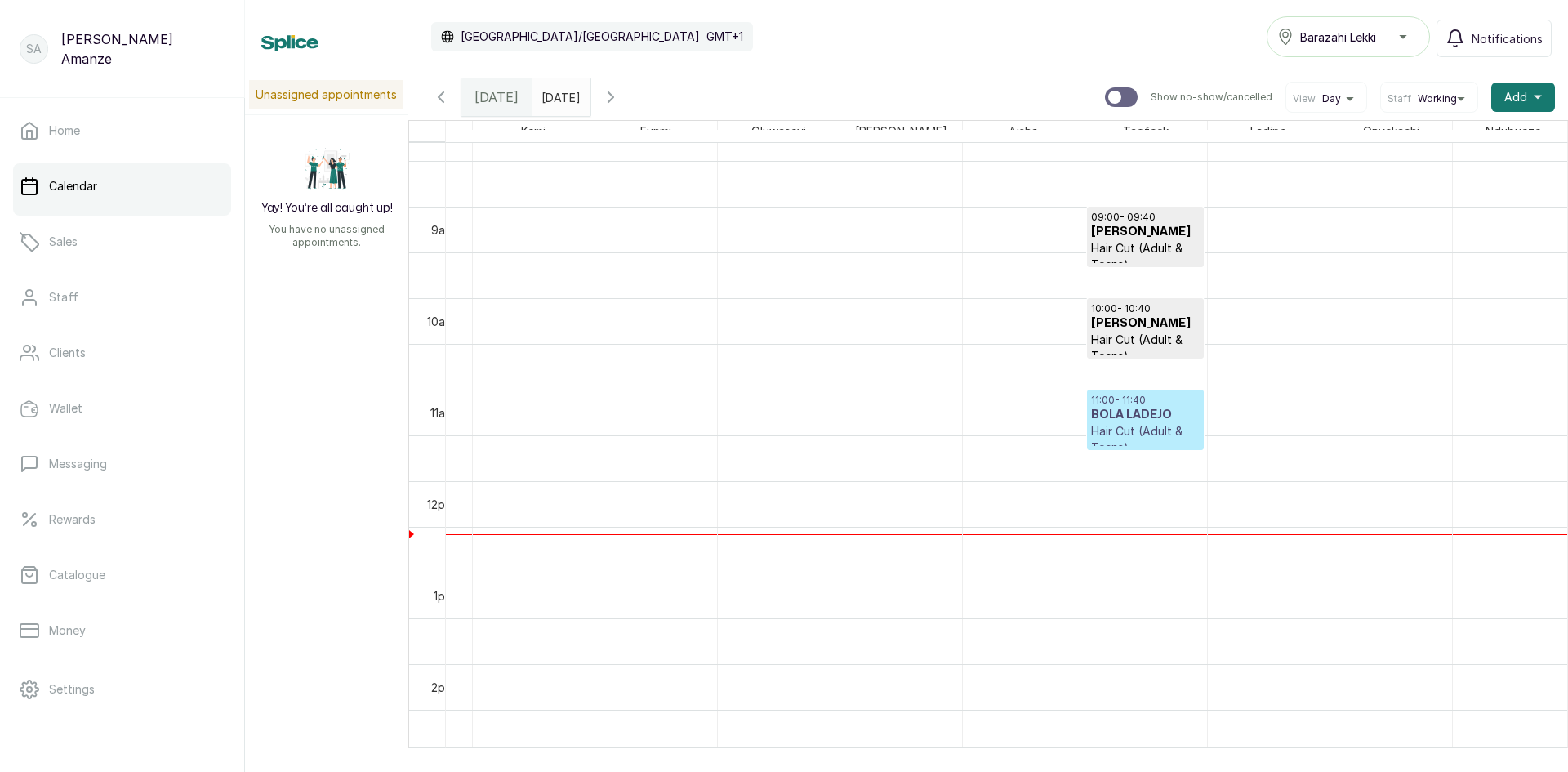
click at [1160, 413] on h3 "BOLA LADEJO" at bounding box center [1145, 415] width 109 height 16
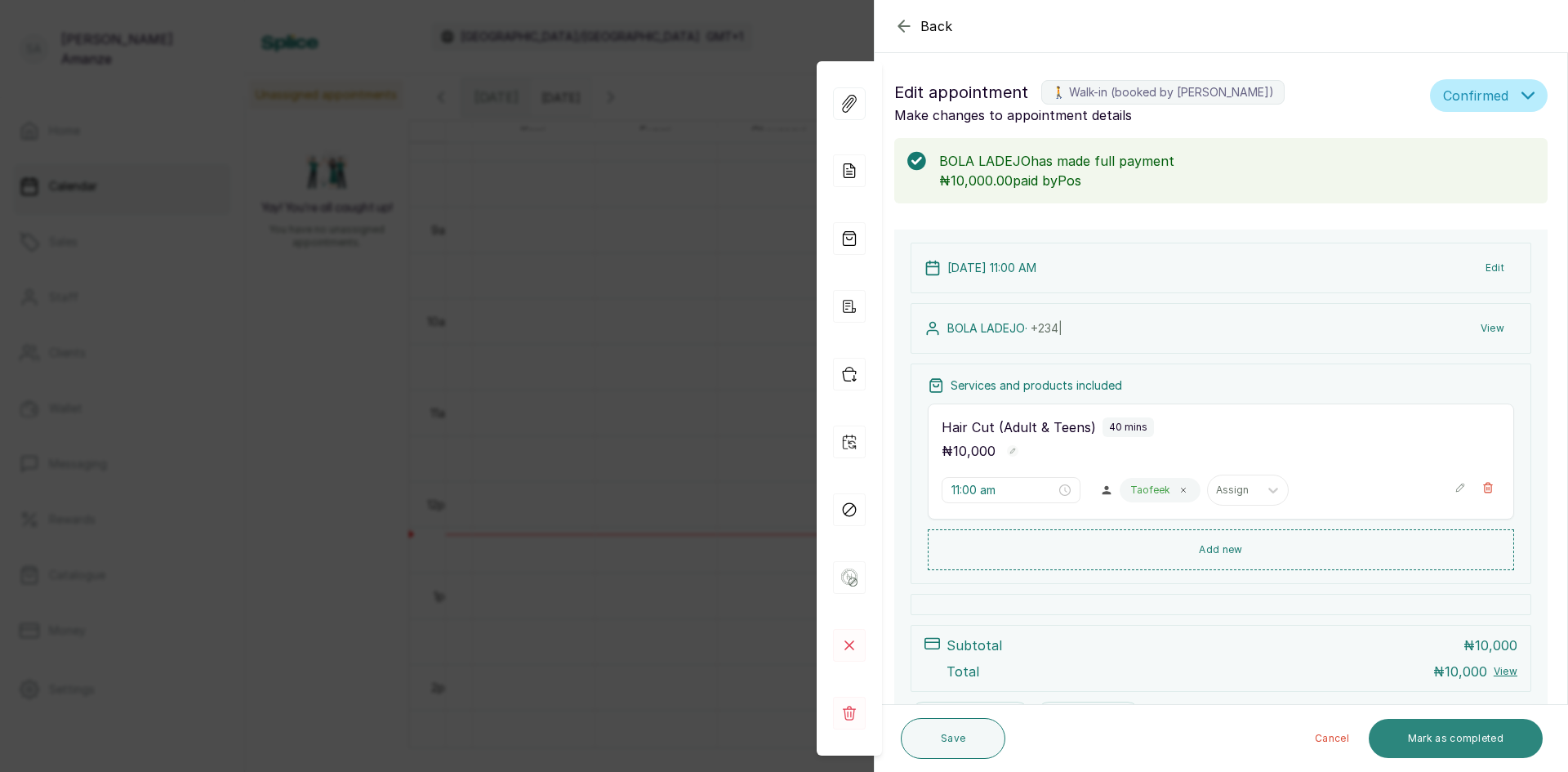
click at [1424, 739] on button "Mark as completed" at bounding box center [1456, 738] width 174 height 39
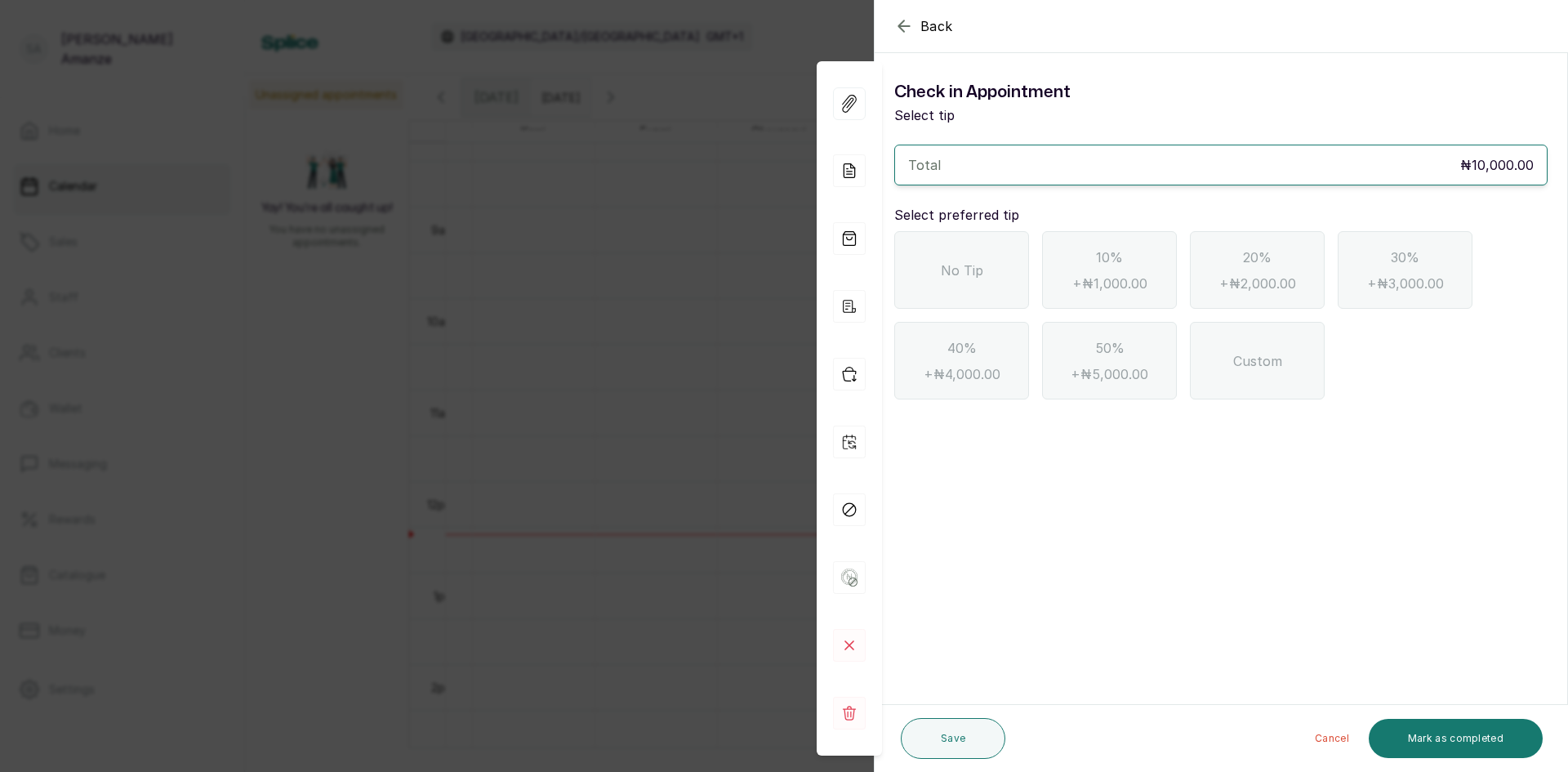
click at [992, 300] on div "No Tip" at bounding box center [961, 271] width 135 height 78
click at [1469, 738] on button "Mark as completed" at bounding box center [1456, 738] width 174 height 39
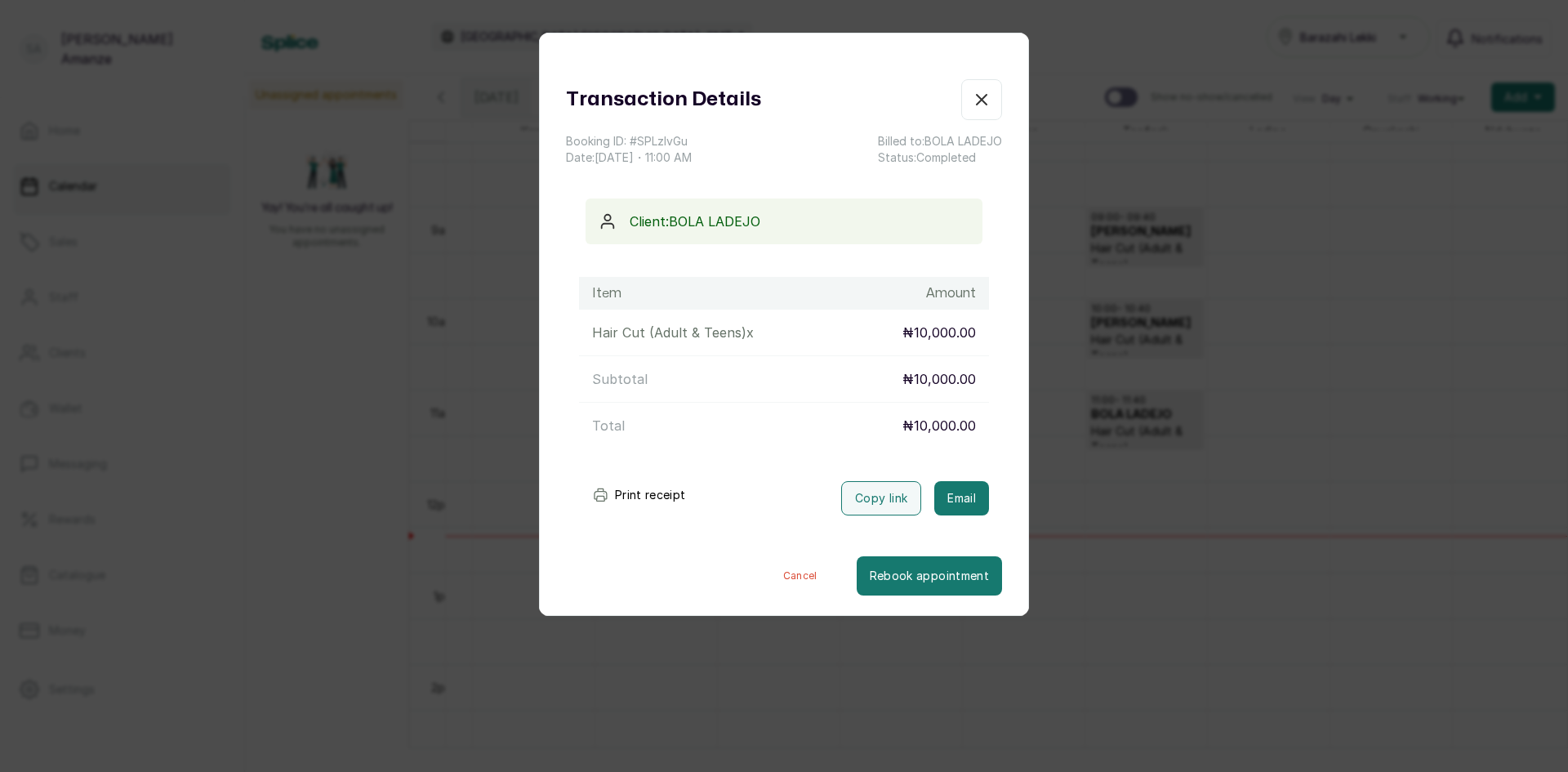
click at [977, 97] on icon "button" at bounding box center [982, 100] width 20 height 20
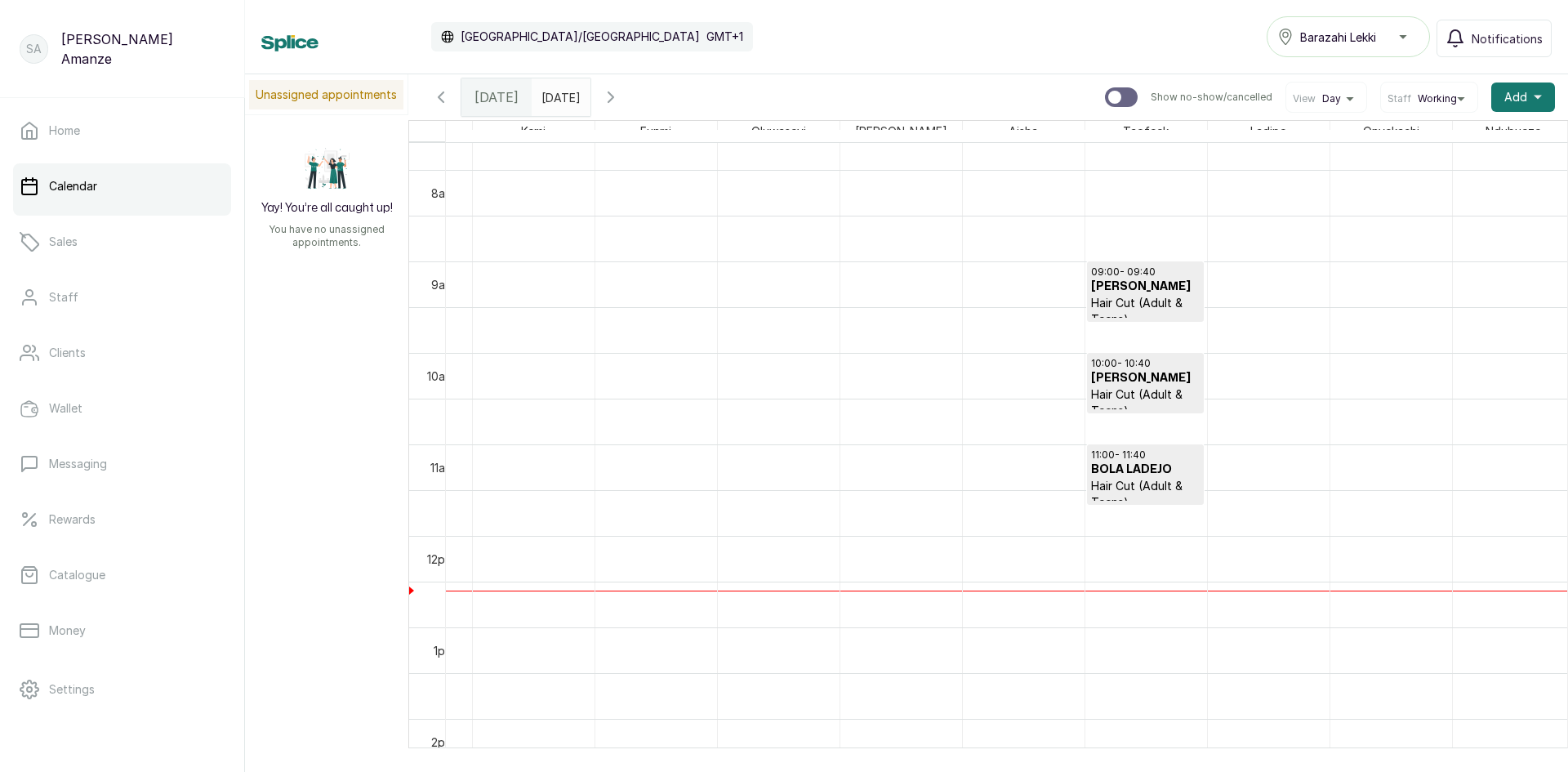
scroll to position [632, 0]
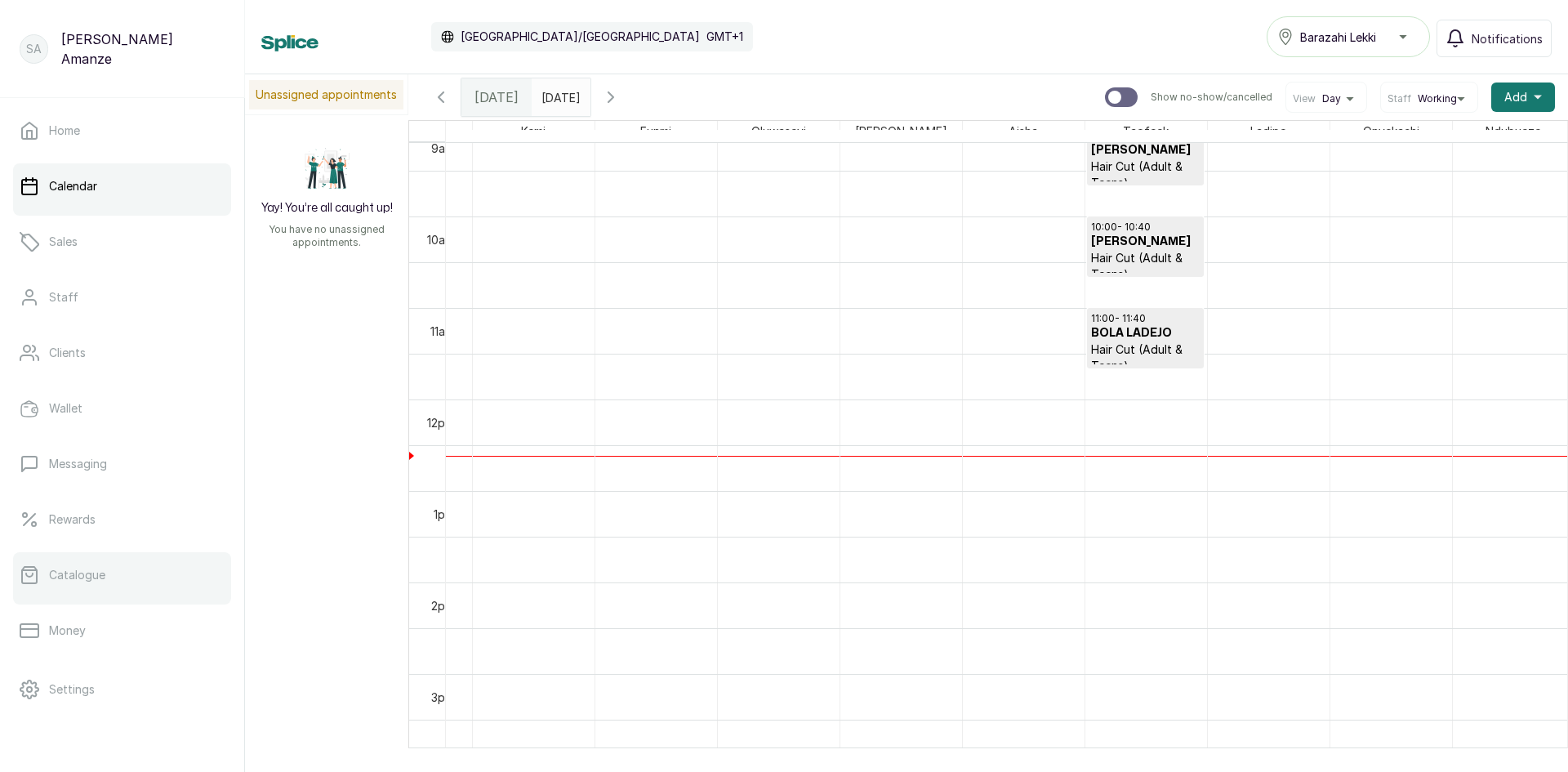
click at [92, 588] on link "Catalogue" at bounding box center [122, 575] width 219 height 46
